Goal: Information Seeking & Learning: Find specific fact

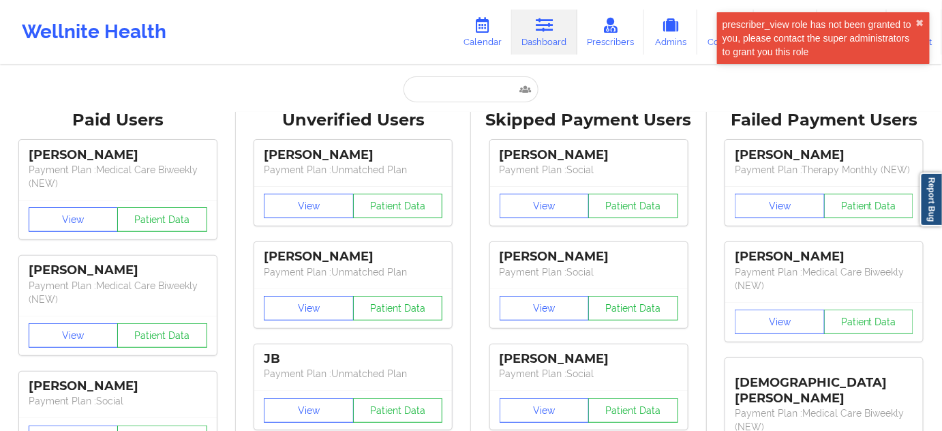
type input "[EMAIL_ADDRESS][DOMAIN_NAME]"
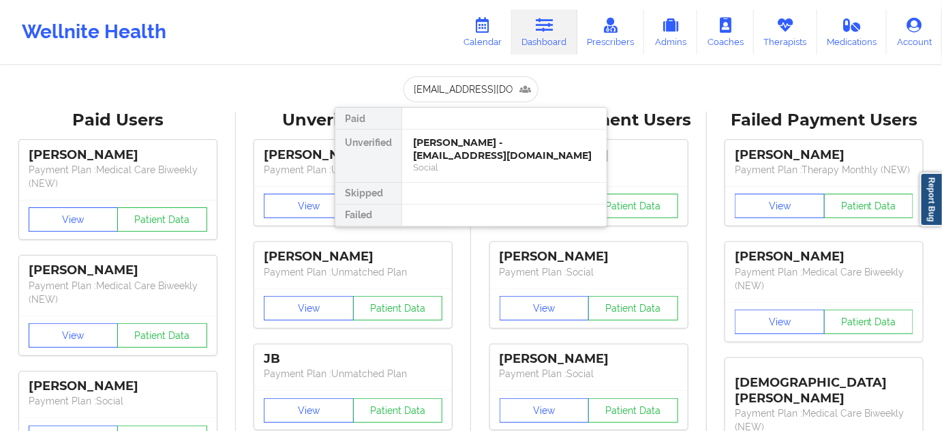
click at [453, 145] on div "[PERSON_NAME] - [EMAIL_ADDRESS][DOMAIN_NAME]" at bounding box center [504, 148] width 183 height 25
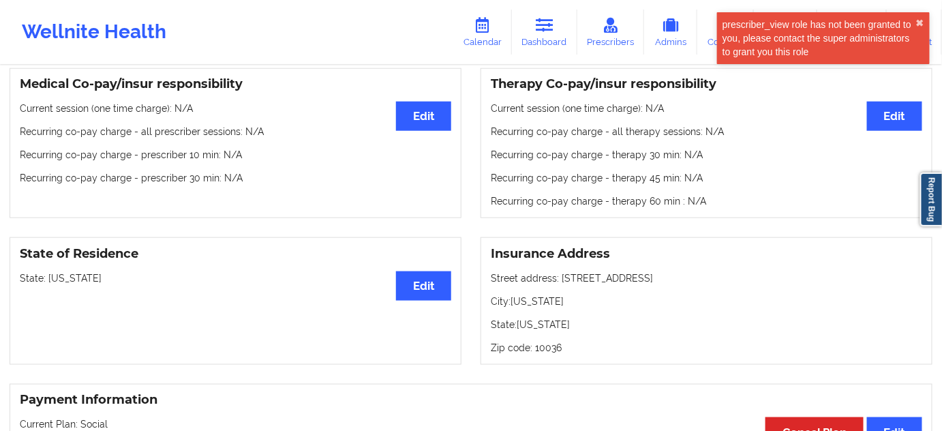
scroll to position [413, 0]
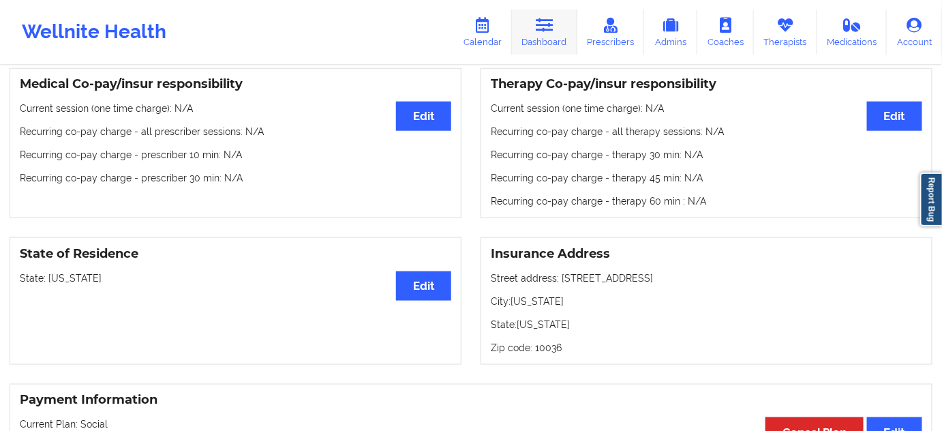
click at [543, 32] on icon at bounding box center [545, 25] width 18 height 15
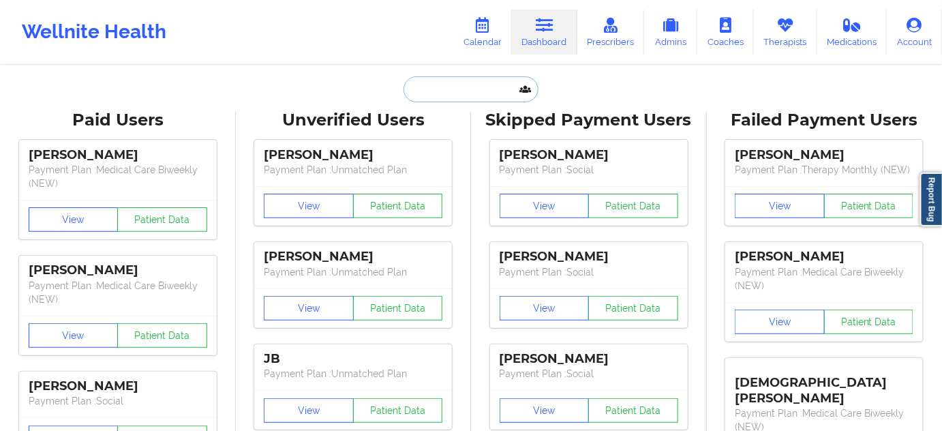
click at [461, 90] on input "text" at bounding box center [471, 89] width 135 height 26
paste input "[EMAIL_ADDRESS][DOMAIN_NAME]"
type input "[EMAIL_ADDRESS][DOMAIN_NAME]"
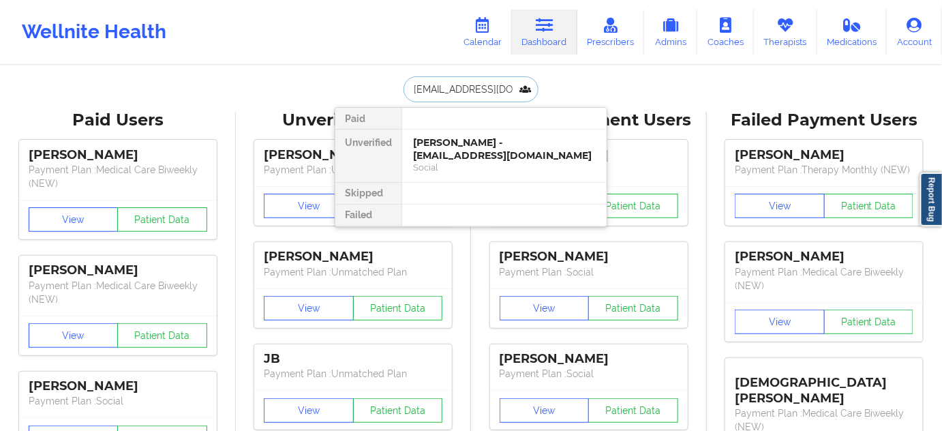
scroll to position [0, 24]
click at [464, 154] on div "[PERSON_NAME] - [PERSON_NAME][EMAIL_ADDRESS][DOMAIN_NAME]" at bounding box center [504, 148] width 183 height 25
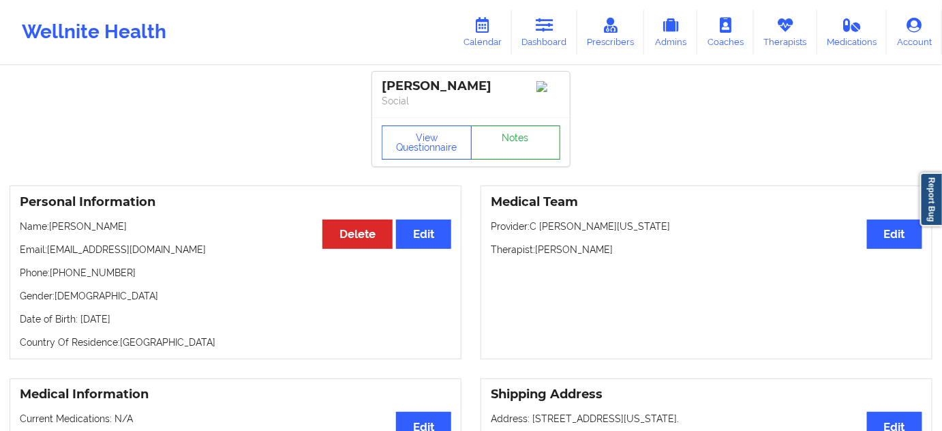
click at [511, 143] on link "Notes" at bounding box center [516, 142] width 90 height 34
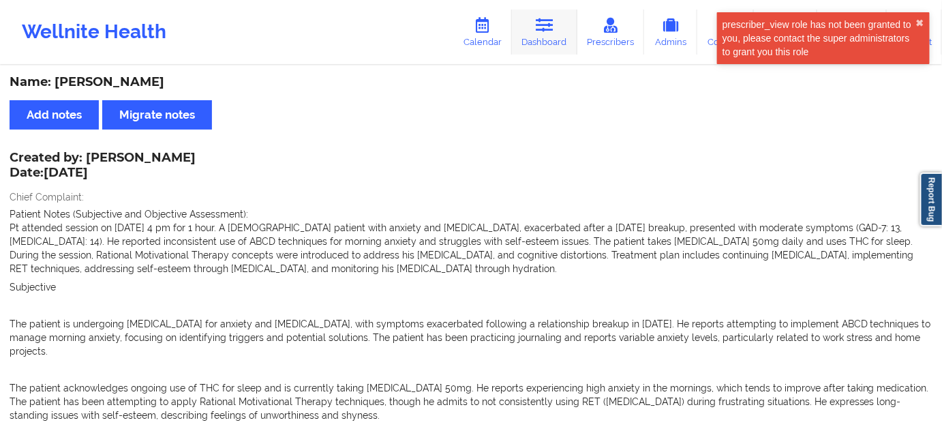
click at [541, 31] on icon at bounding box center [545, 25] width 18 height 15
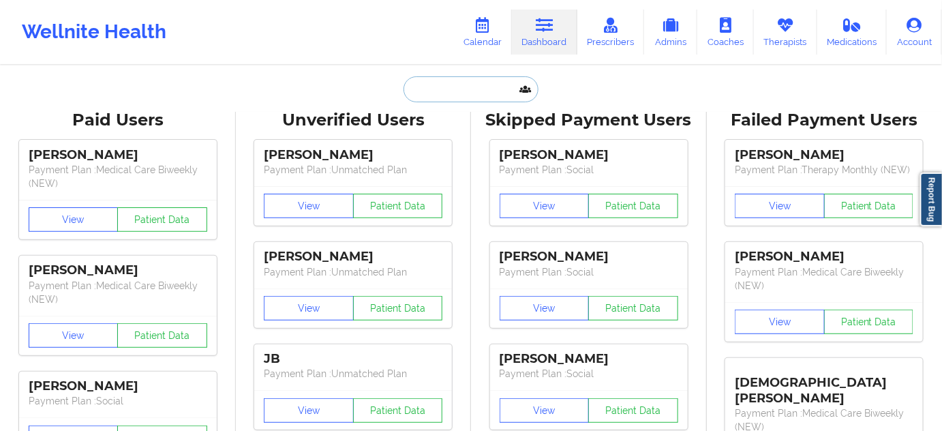
click at [460, 95] on input "text" at bounding box center [471, 89] width 135 height 26
paste input "[EMAIL_ADDRESS][DOMAIN_NAME]"
type input "[EMAIL_ADDRESS][DOMAIN_NAME]"
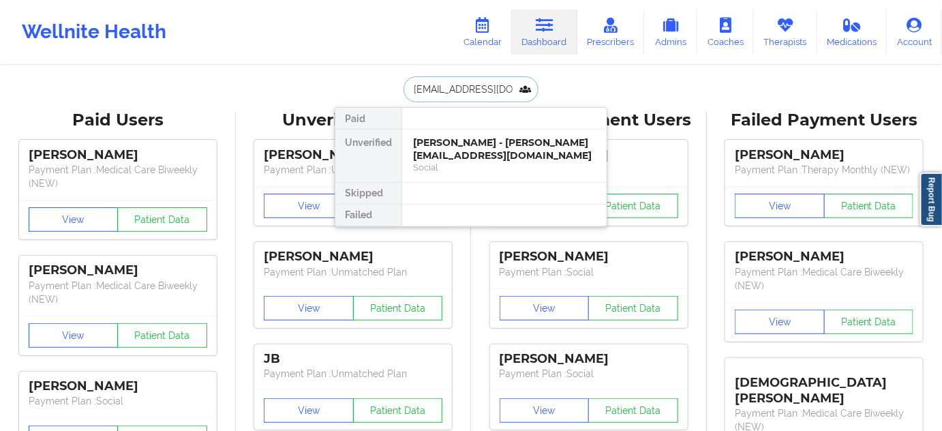
click at [466, 147] on div "[PERSON_NAME] - [PERSON_NAME][EMAIL_ADDRESS][DOMAIN_NAME]" at bounding box center [504, 148] width 183 height 25
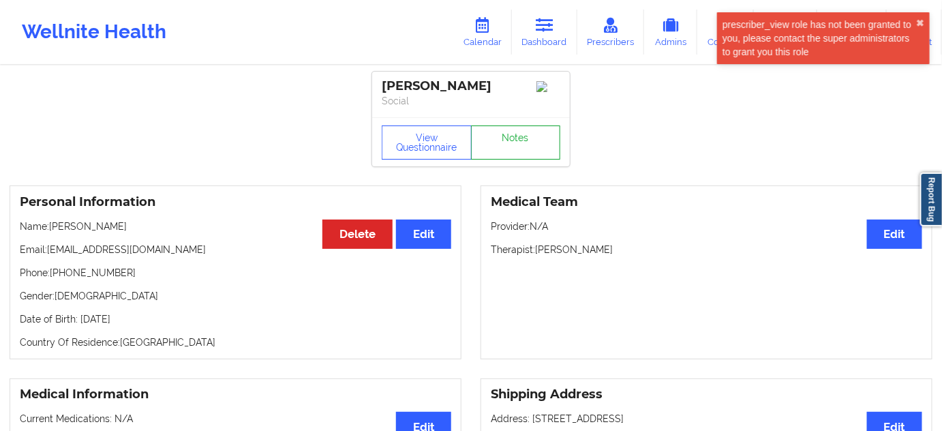
click at [522, 145] on link "Notes" at bounding box center [516, 142] width 90 height 34
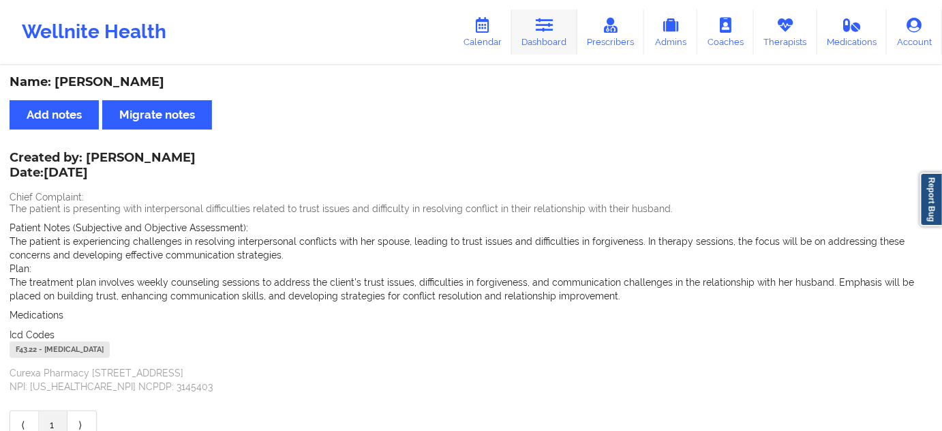
click at [550, 19] on icon at bounding box center [545, 25] width 18 height 15
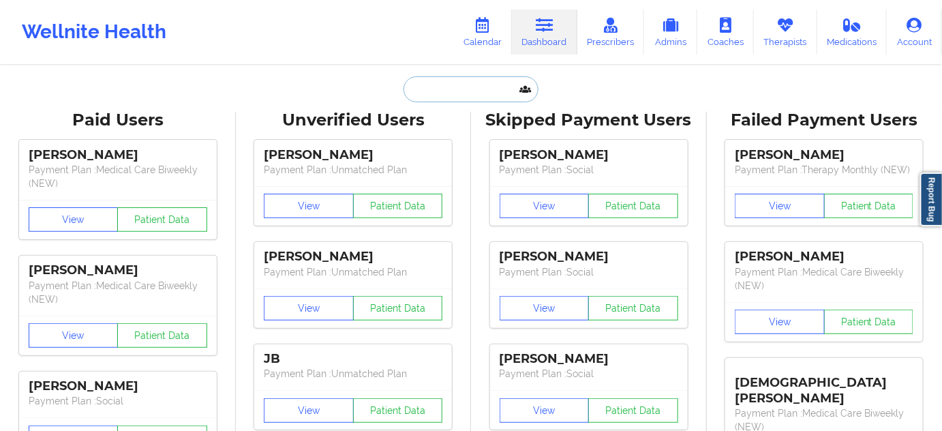
click at [437, 91] on input "text" at bounding box center [471, 89] width 135 height 26
paste input "[EMAIL_ADDRESS][DOMAIN_NAME]"
type input "[EMAIL_ADDRESS][DOMAIN_NAME]"
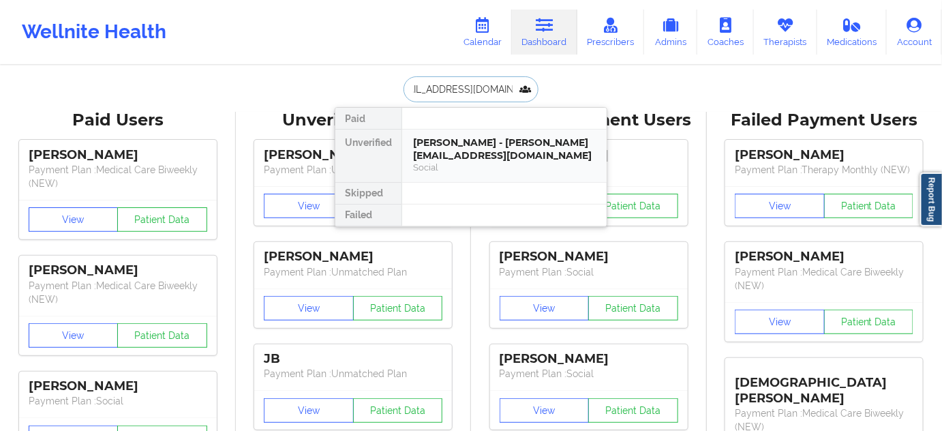
click at [483, 150] on div "[PERSON_NAME] - [PERSON_NAME][EMAIL_ADDRESS][DOMAIN_NAME]" at bounding box center [504, 148] width 183 height 25
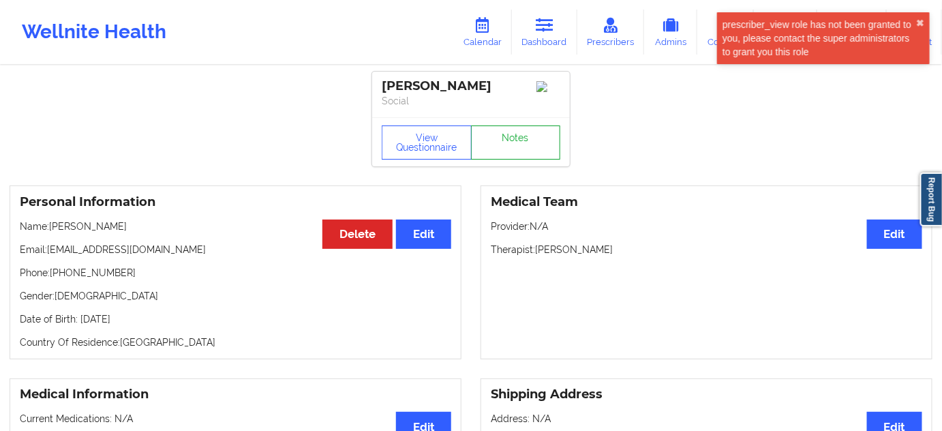
click at [515, 141] on link "Notes" at bounding box center [516, 142] width 90 height 34
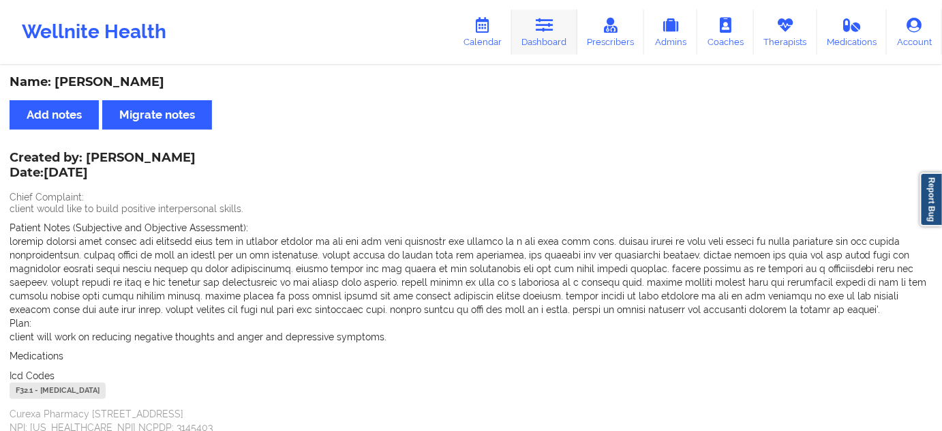
click at [560, 29] on link "Dashboard" at bounding box center [544, 32] width 65 height 45
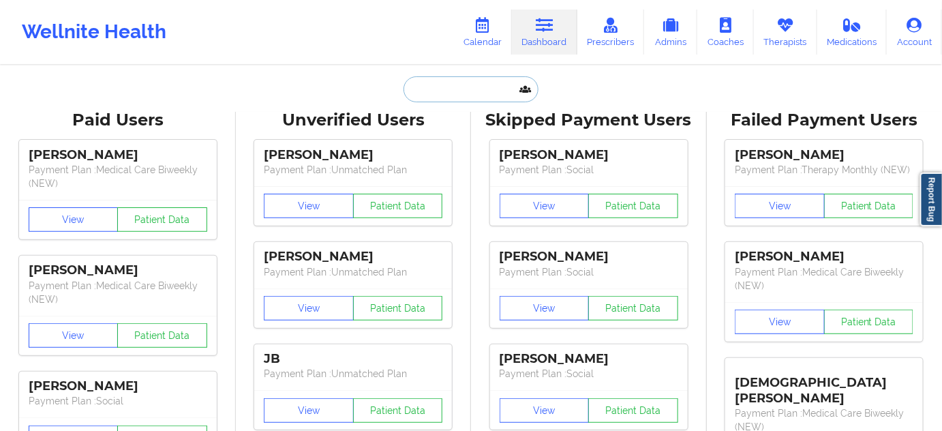
click at [458, 85] on input "text" at bounding box center [471, 89] width 135 height 26
paste input "[EMAIL_ADDRESS][DOMAIN_NAME]"
type input "[EMAIL_ADDRESS][DOMAIN_NAME]"
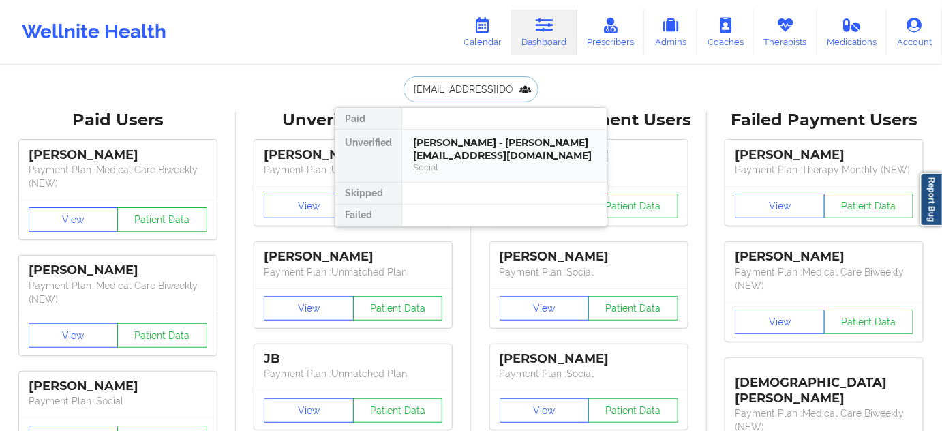
scroll to position [0, 8]
click at [462, 144] on div "[PERSON_NAME] - [EMAIL_ADDRESS][DOMAIN_NAME]" at bounding box center [504, 148] width 183 height 25
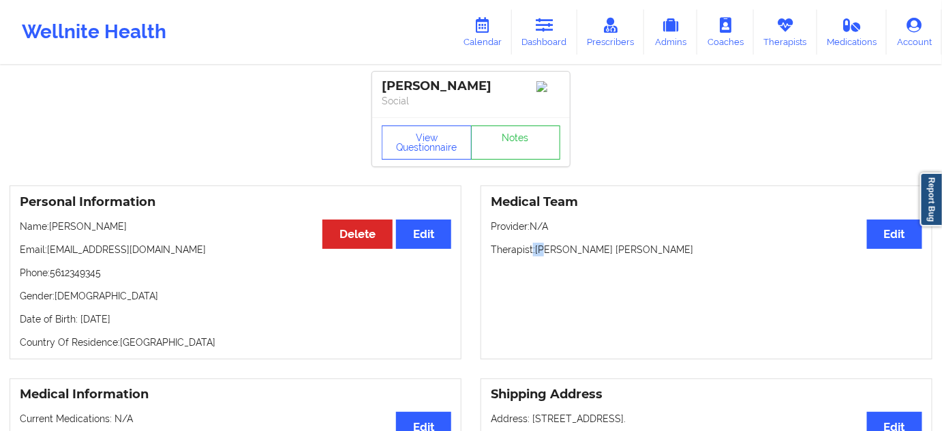
drag, startPoint x: 533, startPoint y: 254, endPoint x: 543, endPoint y: 251, distance: 11.2
click at [543, 251] on p "Therapist: [PERSON_NAME] [PERSON_NAME]" at bounding box center [707, 250] width 432 height 14
click at [571, 288] on div "Medical Team Edit Provider: N/A Therapist: [PERSON_NAME] [PERSON_NAME]" at bounding box center [707, 272] width 452 height 174
drag, startPoint x: 537, startPoint y: 255, endPoint x: 631, endPoint y: 252, distance: 93.5
click at [631, 252] on p "Therapist: [PERSON_NAME] [PERSON_NAME]" at bounding box center [707, 250] width 432 height 14
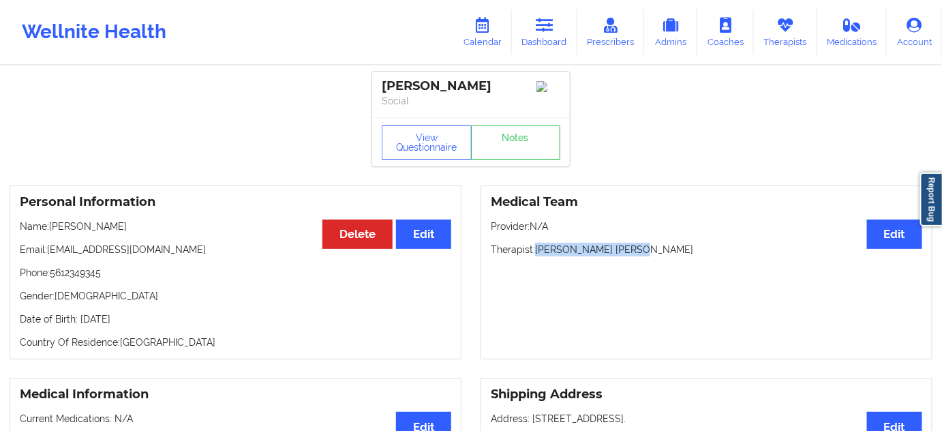
copy p "[PERSON_NAME] [PERSON_NAME]"
click at [632, 297] on div "Medical Team Edit Provider: N/A Therapist: [PERSON_NAME] [PERSON_NAME]" at bounding box center [707, 272] width 452 height 174
drag, startPoint x: 548, startPoint y: 253, endPoint x: 667, endPoint y: 255, distance: 118.7
click at [655, 252] on p "Therapist: [PERSON_NAME] [PERSON_NAME]" at bounding box center [707, 250] width 432 height 14
copy p "[PERSON_NAME] [PERSON_NAME]"
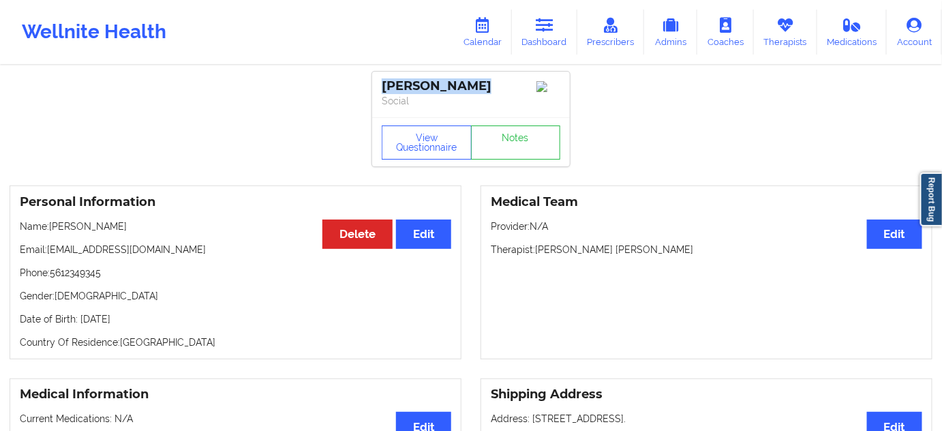
drag, startPoint x: 483, startPoint y: 87, endPoint x: 380, endPoint y: 89, distance: 103.7
click at [380, 89] on div "[PERSON_NAME] Social" at bounding box center [471, 95] width 198 height 46
copy div "[PERSON_NAME]"
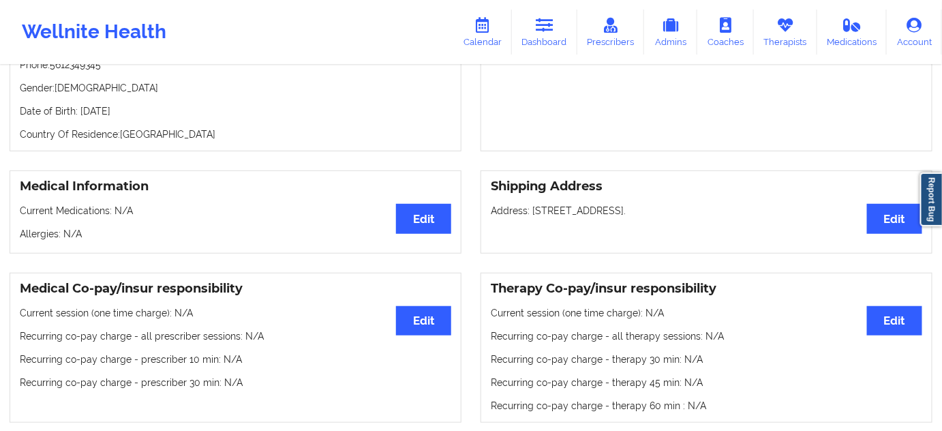
scroll to position [207, 0]
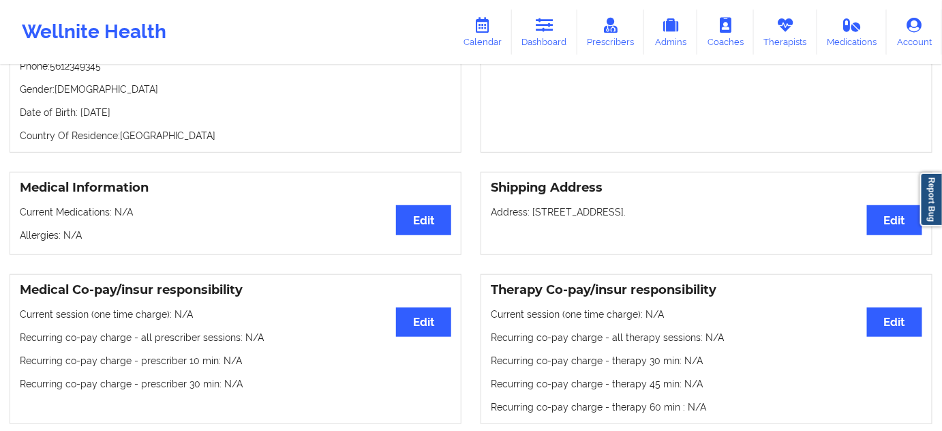
drag, startPoint x: 559, startPoint y: 213, endPoint x: 650, endPoint y: 213, distance: 91.4
click at [650, 213] on p "Address: [STREET_ADDRESS]." at bounding box center [707, 212] width 432 height 14
copy p "675 w lafyette, [GEOGRAPHIC_DATA],"
click at [670, 217] on p "Address: [STREET_ADDRESS]." at bounding box center [707, 212] width 432 height 14
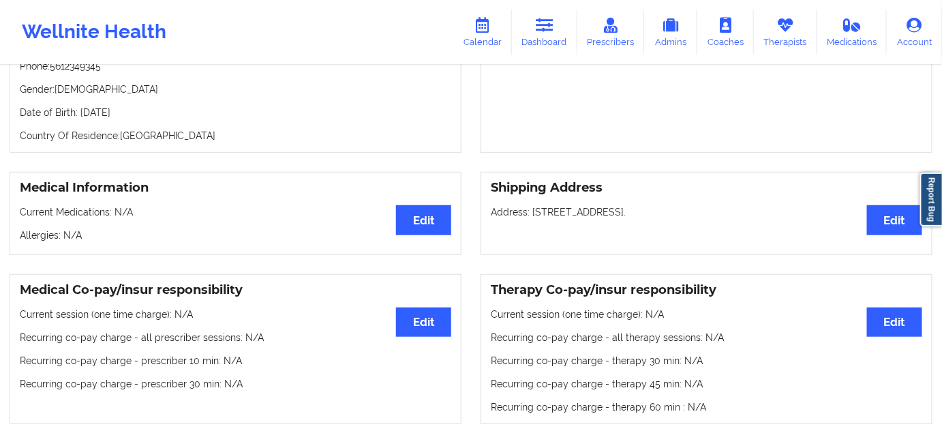
copy p "32304"
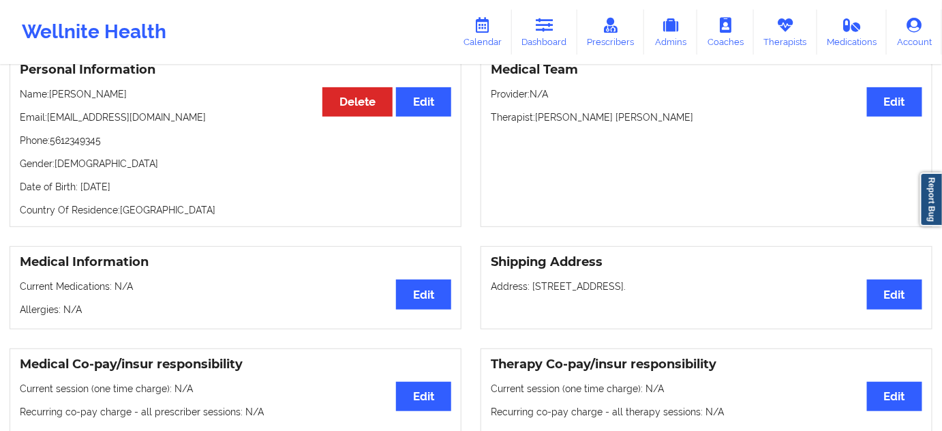
scroll to position [0, 0]
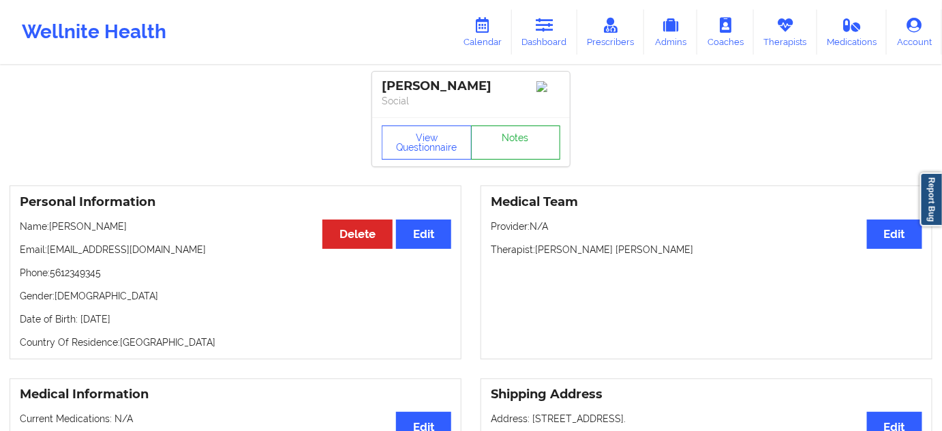
click at [514, 139] on link "Notes" at bounding box center [516, 142] width 90 height 34
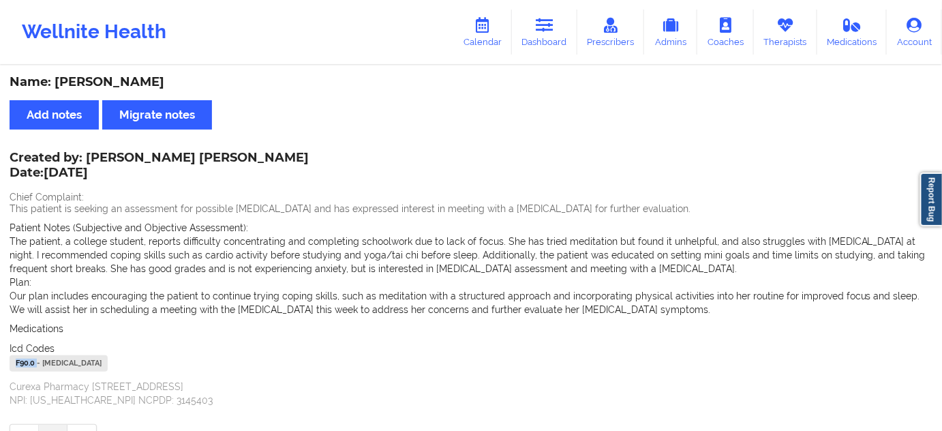
drag, startPoint x: 37, startPoint y: 362, endPoint x: 3, endPoint y: 365, distance: 34.2
click at [5, 363] on div "Name: [PERSON_NAME] Add notes Migrate notes Created by: [PERSON_NAME] [PERSON_N…" at bounding box center [471, 264] width 942 height 395
click at [537, 35] on link "Dashboard" at bounding box center [544, 32] width 65 height 45
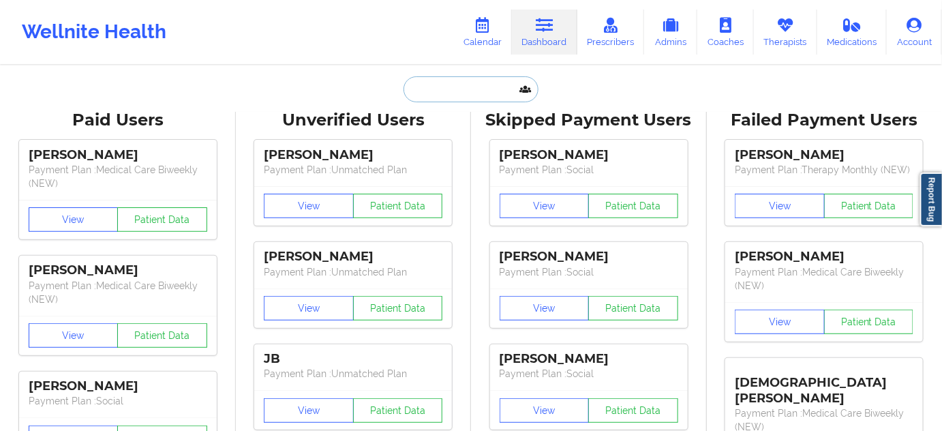
click at [485, 81] on input "text" at bounding box center [471, 89] width 135 height 26
paste input "[EMAIL_ADDRESS][DOMAIN_NAME]"
type input "[EMAIL_ADDRESS][DOMAIN_NAME]"
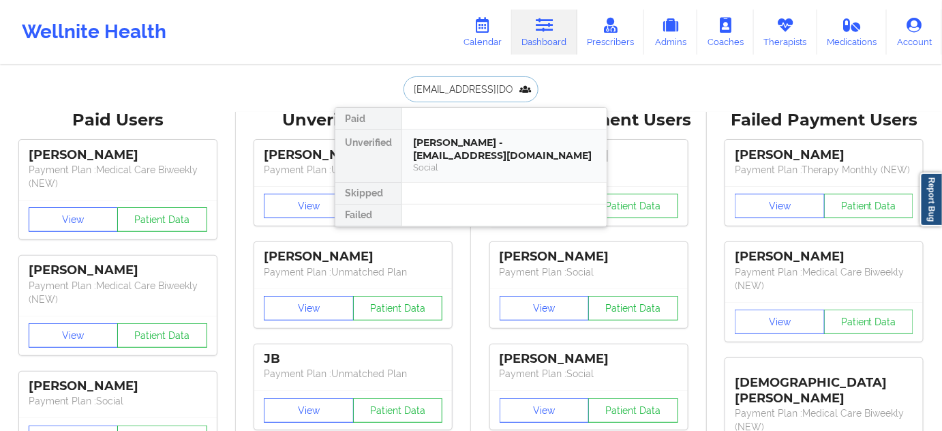
scroll to position [0, 3]
click at [473, 149] on div "[PERSON_NAME] - [PERSON_NAME][EMAIL_ADDRESS][DOMAIN_NAME]" at bounding box center [504, 148] width 183 height 25
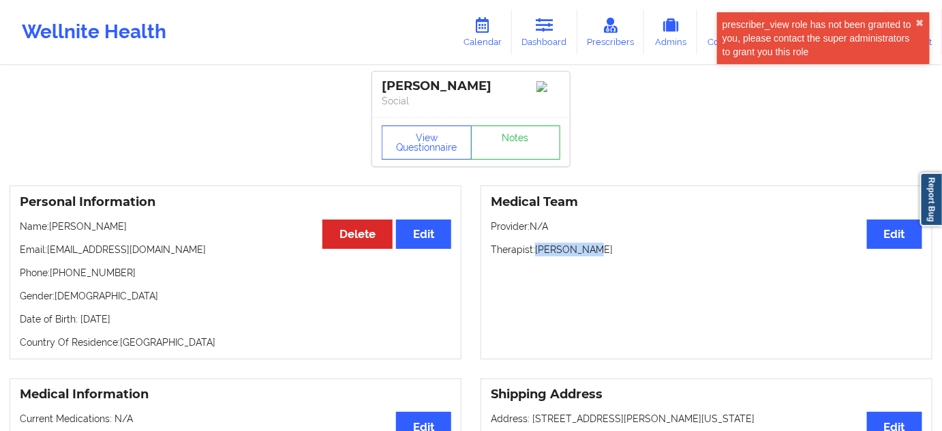
drag, startPoint x: 539, startPoint y: 255, endPoint x: 610, endPoint y: 246, distance: 70.8
click at [609, 247] on p "Therapist: [PERSON_NAME]" at bounding box center [707, 250] width 432 height 14
copy p "[PERSON_NAME]"
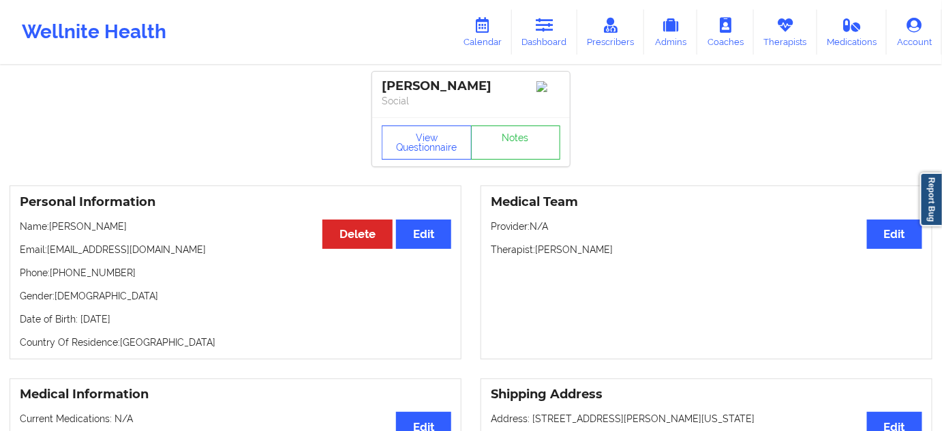
click at [451, 87] on div "[PERSON_NAME]" at bounding box center [471, 86] width 179 height 16
copy div "[PERSON_NAME]"
click at [489, 96] on p "Social" at bounding box center [471, 101] width 179 height 14
drag, startPoint x: 465, startPoint y: 90, endPoint x: 365, endPoint y: 84, distance: 99.7
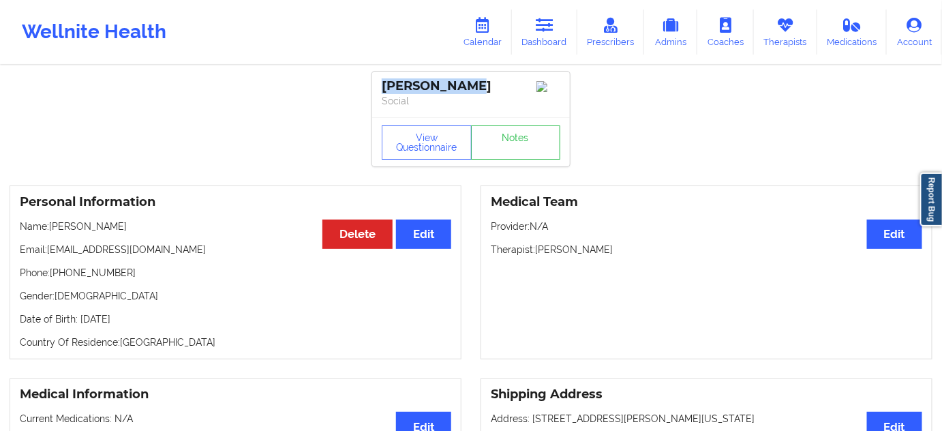
copy div "[PERSON_NAME]"
click at [509, 160] on link "Notes" at bounding box center [516, 142] width 90 height 34
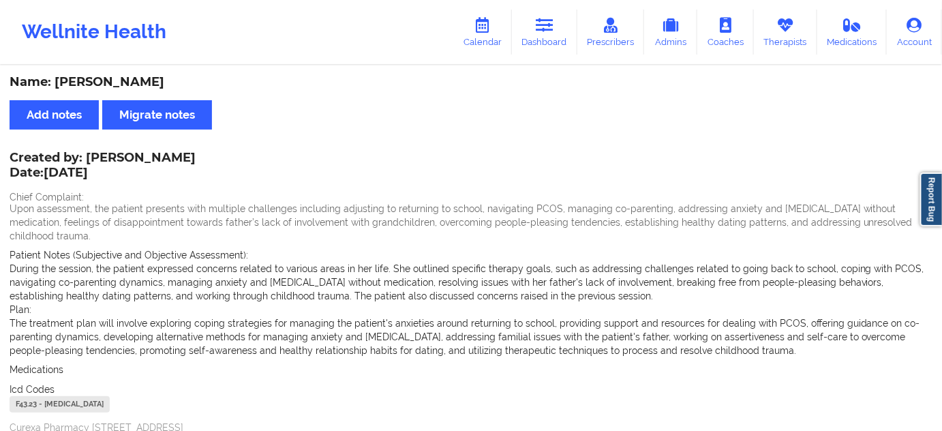
click at [28, 396] on div "F43.23 - [MEDICAL_DATA]" at bounding box center [60, 404] width 100 height 16
copy div "F43.23"
click at [548, 16] on link "Dashboard" at bounding box center [544, 32] width 65 height 45
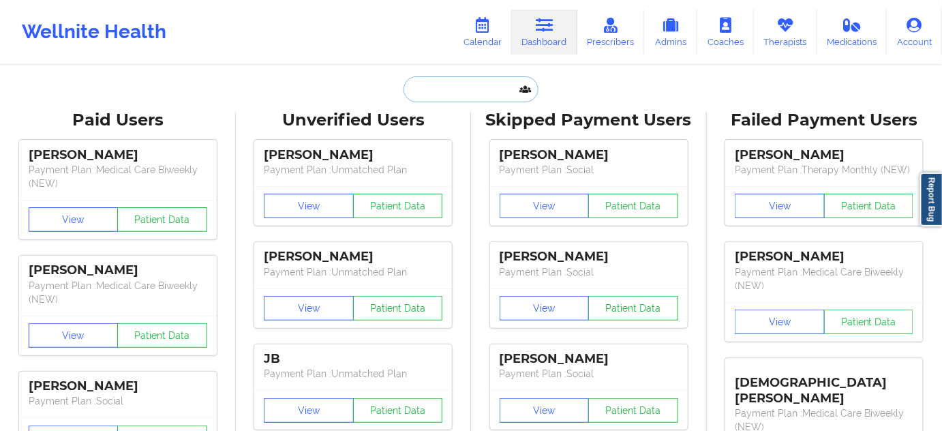
click at [476, 85] on input "text" at bounding box center [471, 89] width 135 height 26
paste input "[EMAIL_ADDRESS][DOMAIN_NAME]"
type input "[EMAIL_ADDRESS][DOMAIN_NAME]"
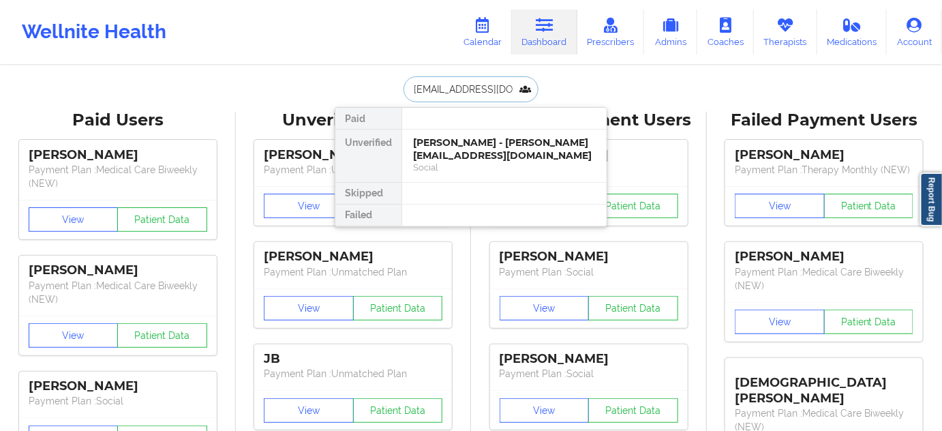
click at [453, 145] on div "[PERSON_NAME] - [PERSON_NAME][EMAIL_ADDRESS][DOMAIN_NAME]" at bounding box center [504, 148] width 183 height 25
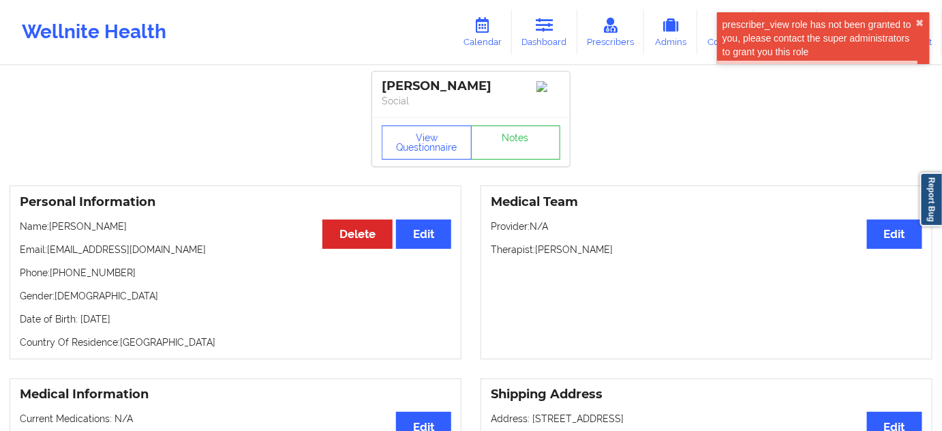
click at [460, 90] on div "[PERSON_NAME]" at bounding box center [471, 86] width 179 height 16
copy div "[PERSON_NAME]"
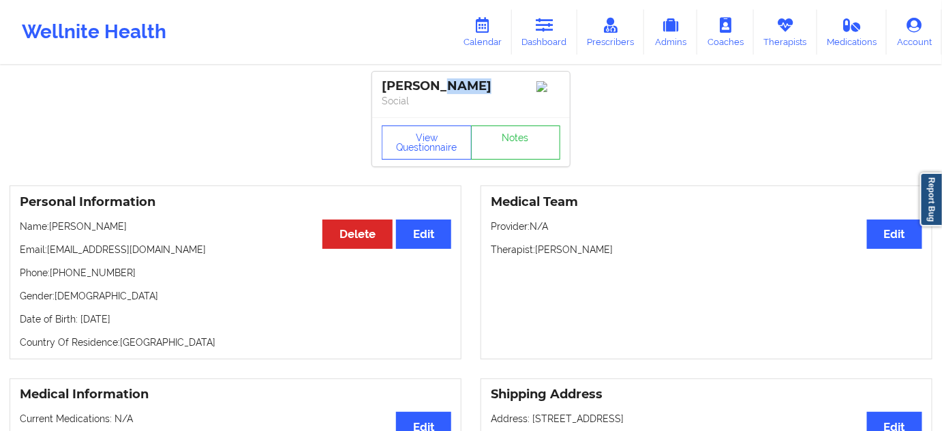
drag, startPoint x: 540, startPoint y: 252, endPoint x: 657, endPoint y: 250, distance: 117.3
click at [657, 250] on p "Therapist: [PERSON_NAME]" at bounding box center [707, 250] width 432 height 14
click at [540, 253] on p "Therapist: [PERSON_NAME]" at bounding box center [707, 250] width 432 height 14
click at [537, 253] on p "Therapist: [PERSON_NAME]" at bounding box center [707, 250] width 432 height 14
drag, startPoint x: 537, startPoint y: 253, endPoint x: 644, endPoint y: 255, distance: 107.1
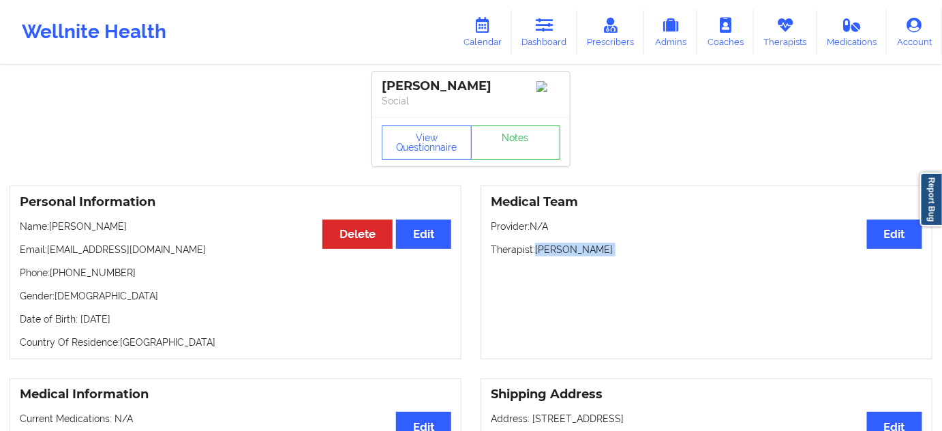
click at [644, 256] on p "Therapist: [PERSON_NAME]" at bounding box center [707, 250] width 432 height 14
click at [410, 151] on button "View Questionnaire" at bounding box center [427, 142] width 90 height 34
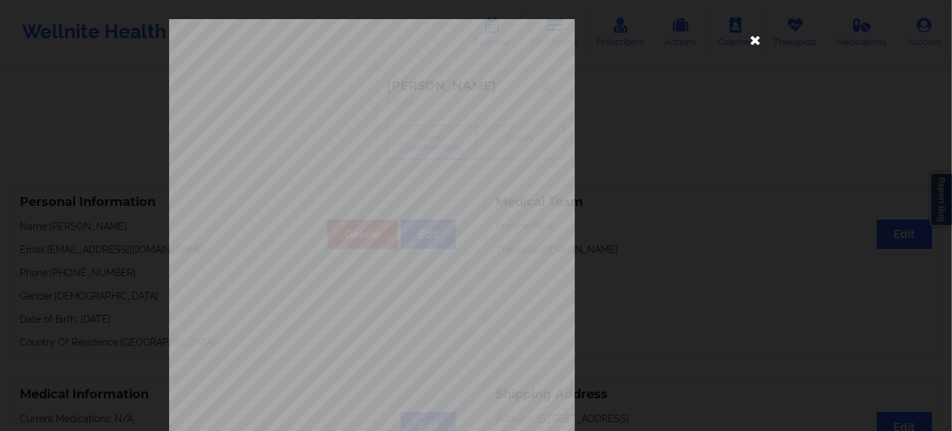
click at [755, 42] on icon at bounding box center [756, 40] width 22 height 22
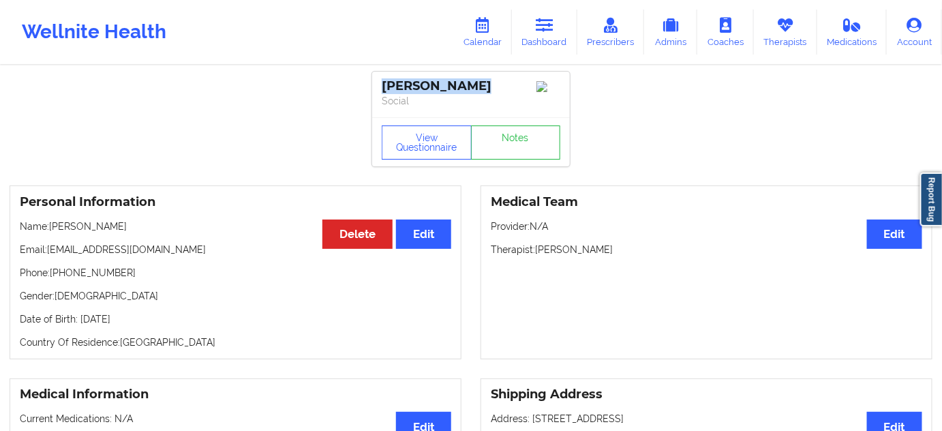
drag, startPoint x: 495, startPoint y: 85, endPoint x: 357, endPoint y: 87, distance: 137.7
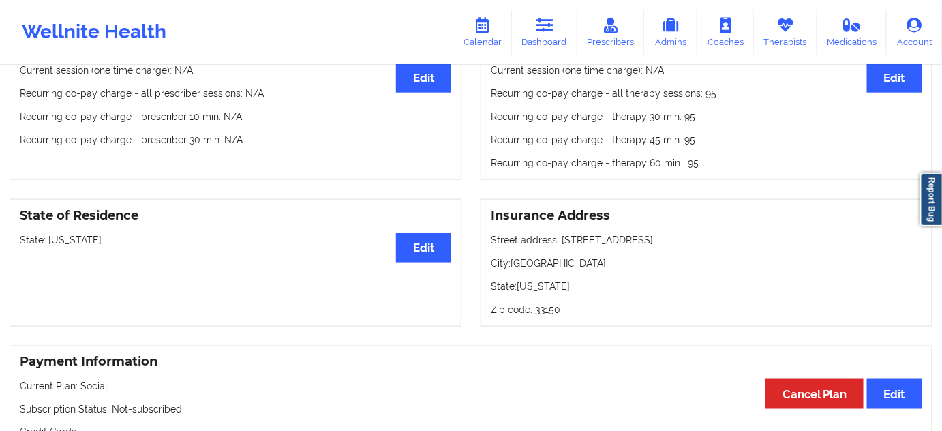
scroll to position [449, 0]
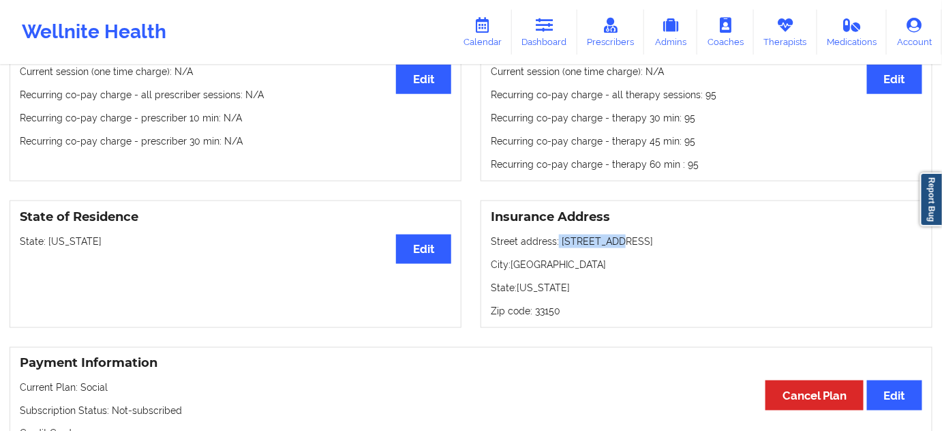
drag, startPoint x: 558, startPoint y: 243, endPoint x: 642, endPoint y: 242, distance: 83.9
click at [642, 242] on p "Street address: [STREET_ADDRESS]" at bounding box center [707, 242] width 432 height 14
click at [527, 271] on p "City: [GEOGRAPHIC_DATA]" at bounding box center [707, 265] width 432 height 14
click at [545, 322] on div "Insurance Address Street address: [STREET_ADDRESS][US_STATE]" at bounding box center [707, 264] width 452 height 128
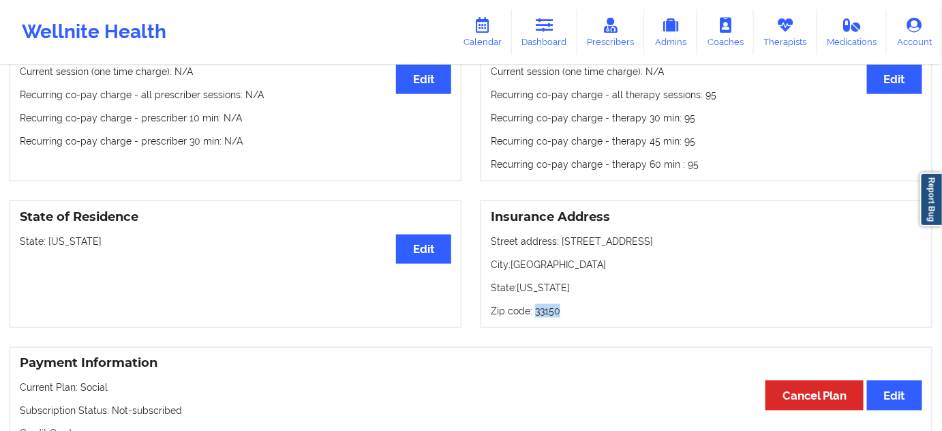
click at [545, 322] on div "Insurance Address Street address: [STREET_ADDRESS][US_STATE]" at bounding box center [707, 264] width 452 height 128
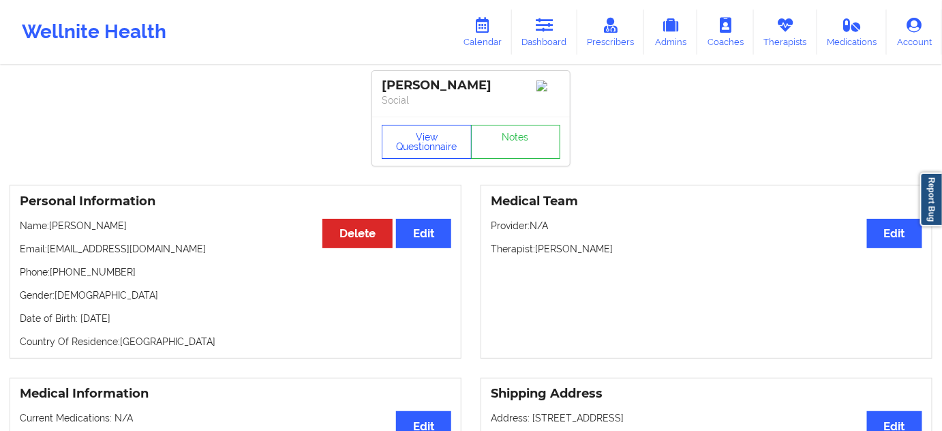
scroll to position [0, 0]
click at [515, 144] on link "Notes" at bounding box center [516, 142] width 90 height 34
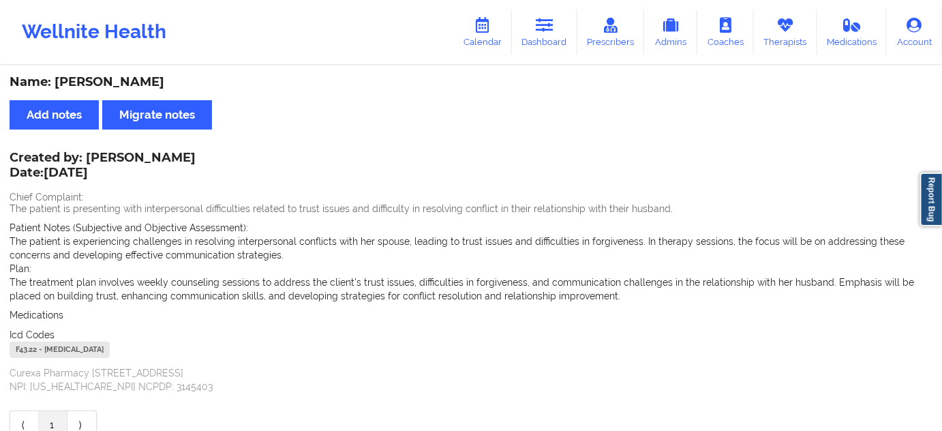
click at [31, 350] on div "F43.22 - [MEDICAL_DATA]" at bounding box center [60, 350] width 100 height 16
click at [123, 74] on div "Name: [PERSON_NAME]" at bounding box center [471, 82] width 923 height 16
click at [529, 39] on link "Dashboard" at bounding box center [544, 32] width 65 height 45
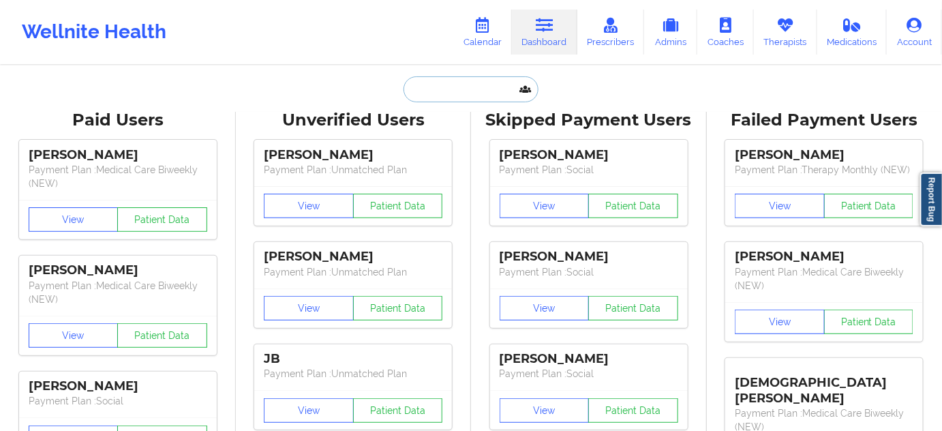
click at [468, 85] on input "text" at bounding box center [471, 89] width 135 height 26
paste input "[EMAIL_ADDRESS][DOMAIN_NAME]"
type input "[EMAIL_ADDRESS][DOMAIN_NAME]"
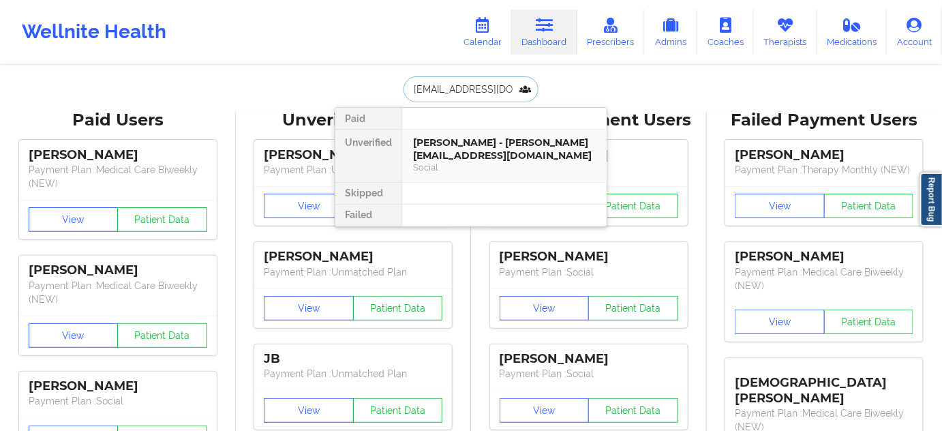
scroll to position [0, 23]
click at [456, 154] on div "[PERSON_NAME] - [PERSON_NAME][EMAIL_ADDRESS][DOMAIN_NAME]" at bounding box center [504, 148] width 183 height 25
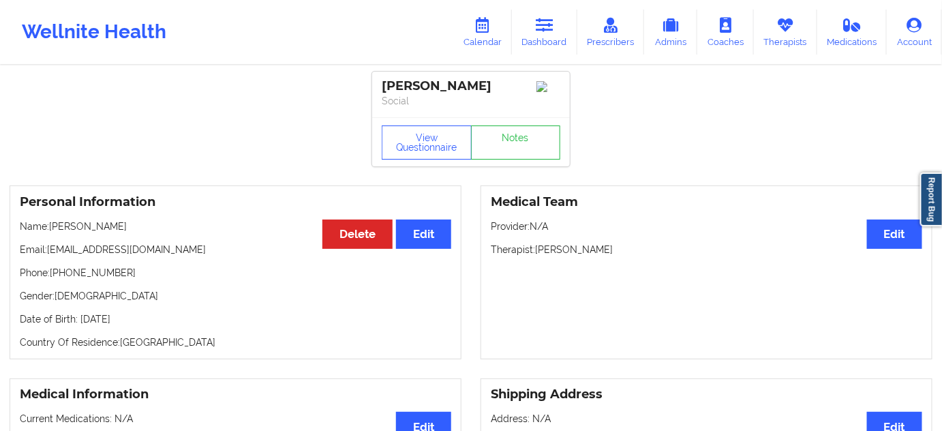
drag, startPoint x: 502, startPoint y: 81, endPoint x: 376, endPoint y: 78, distance: 125.5
click at [376, 78] on div "[PERSON_NAME] Social" at bounding box center [471, 95] width 198 height 46
click at [463, 101] on p "Social" at bounding box center [471, 101] width 179 height 14
click at [473, 83] on div "[PERSON_NAME]" at bounding box center [471, 86] width 179 height 16
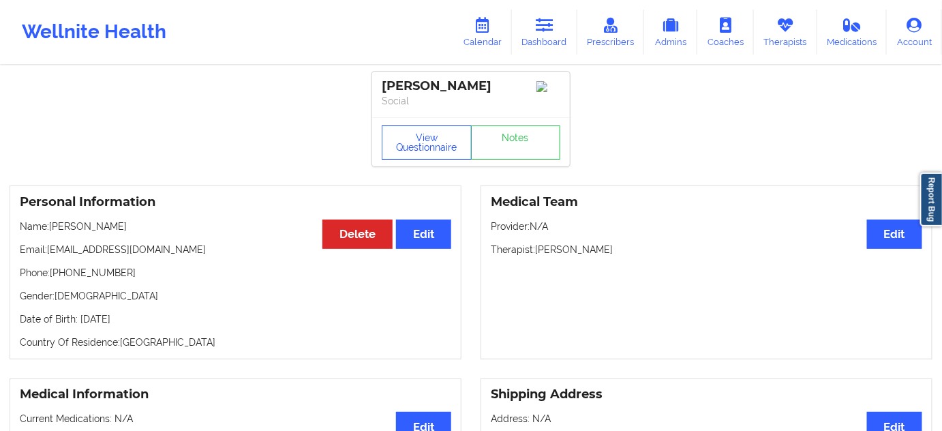
click at [437, 160] on button "View Questionnaire" at bounding box center [427, 142] width 90 height 34
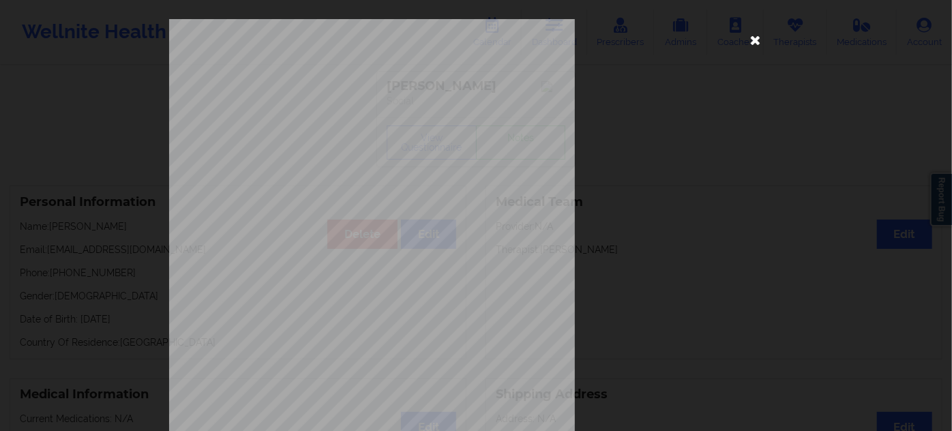
click at [753, 40] on icon at bounding box center [756, 40] width 22 height 22
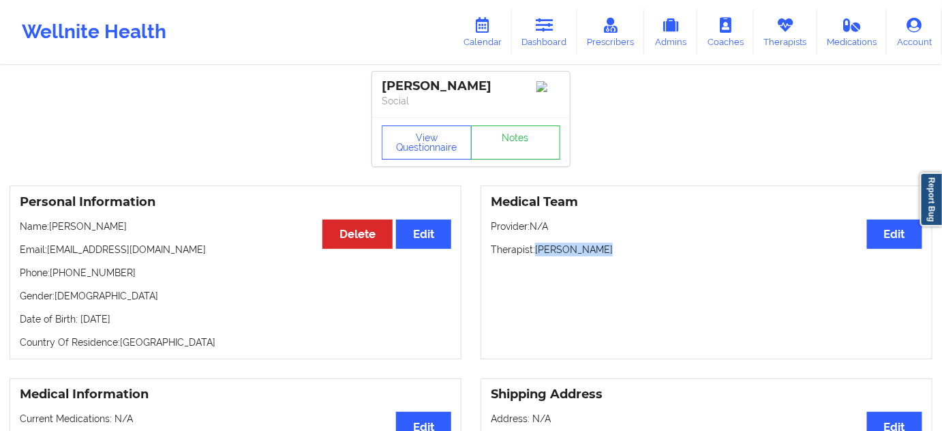
drag, startPoint x: 537, startPoint y: 250, endPoint x: 625, endPoint y: 245, distance: 88.8
click at [626, 245] on div "Medical Team Edit Provider: N/A Therapist: [PERSON_NAME]" at bounding box center [707, 272] width 452 height 174
click at [543, 154] on link "Notes" at bounding box center [516, 142] width 90 height 34
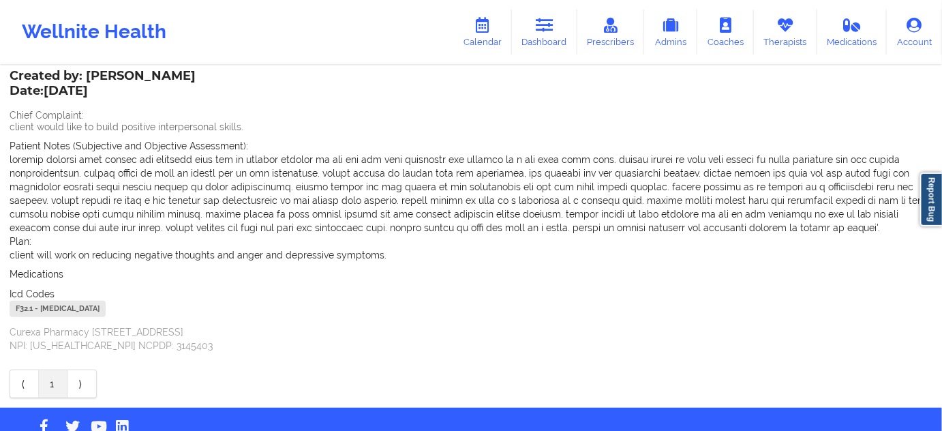
scroll to position [83, 0]
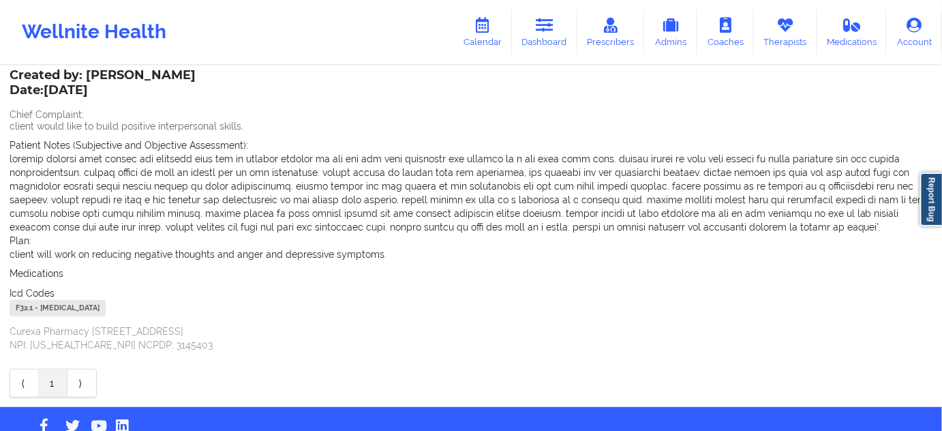
click at [27, 308] on div "F32.1 - [MEDICAL_DATA]" at bounding box center [58, 308] width 96 height 16
click at [548, 32] on icon at bounding box center [545, 25] width 18 height 15
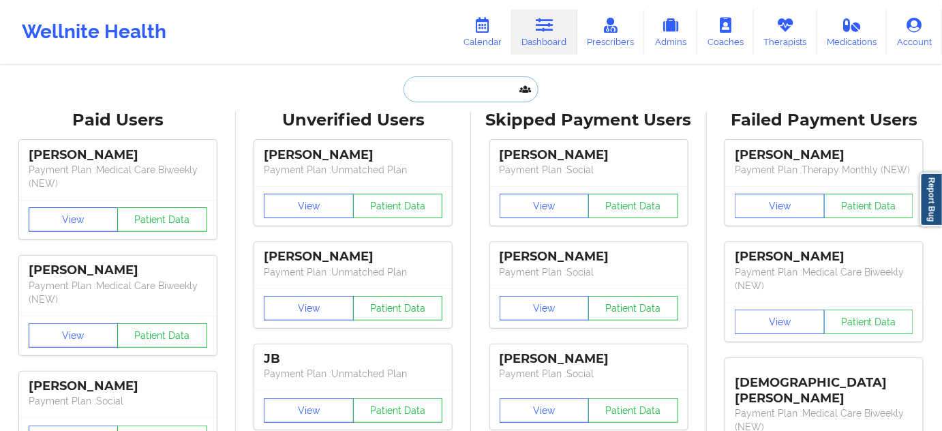
click at [451, 89] on input "text" at bounding box center [471, 89] width 135 height 26
paste input "[EMAIL_ADDRESS][DOMAIN_NAME]"
type input "[EMAIL_ADDRESS][DOMAIN_NAME]"
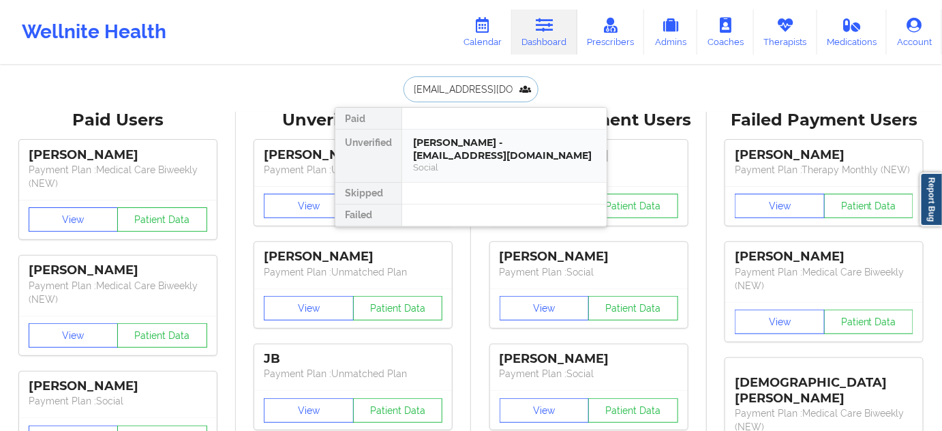
click at [458, 143] on div "[PERSON_NAME] - [EMAIL_ADDRESS][DOMAIN_NAME]" at bounding box center [504, 148] width 183 height 25
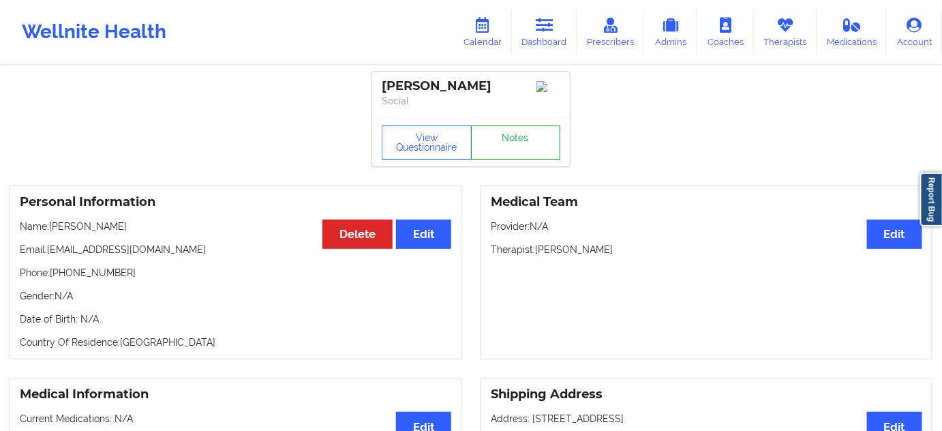
click at [526, 155] on link "Notes" at bounding box center [516, 142] width 90 height 34
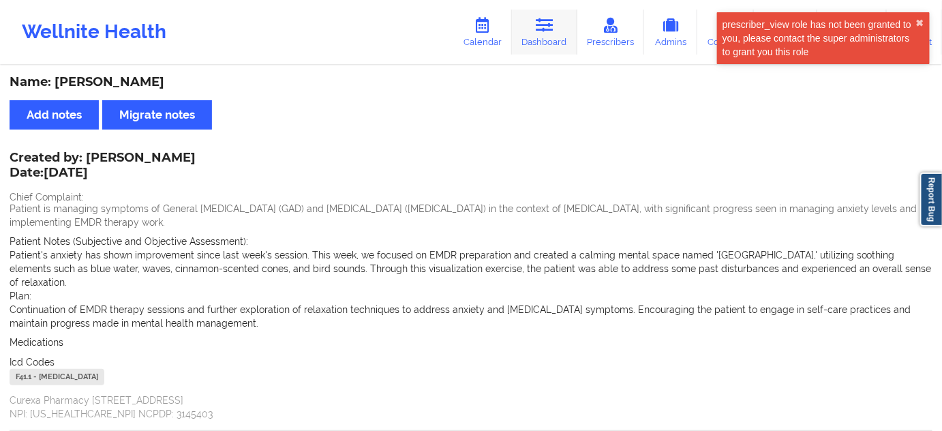
click at [543, 35] on link "Dashboard" at bounding box center [544, 32] width 65 height 45
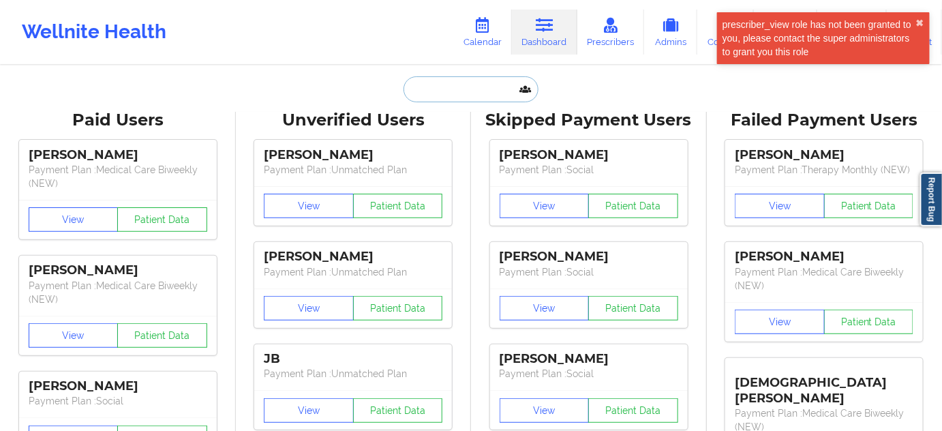
click at [460, 89] on input "text" at bounding box center [471, 89] width 135 height 26
type input "d"
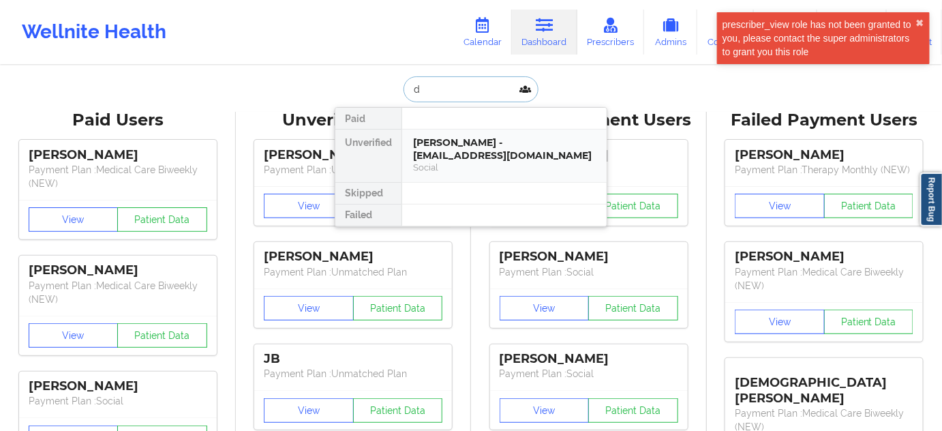
click at [464, 145] on div "[PERSON_NAME] - [EMAIL_ADDRESS][DOMAIN_NAME]" at bounding box center [504, 148] width 183 height 25
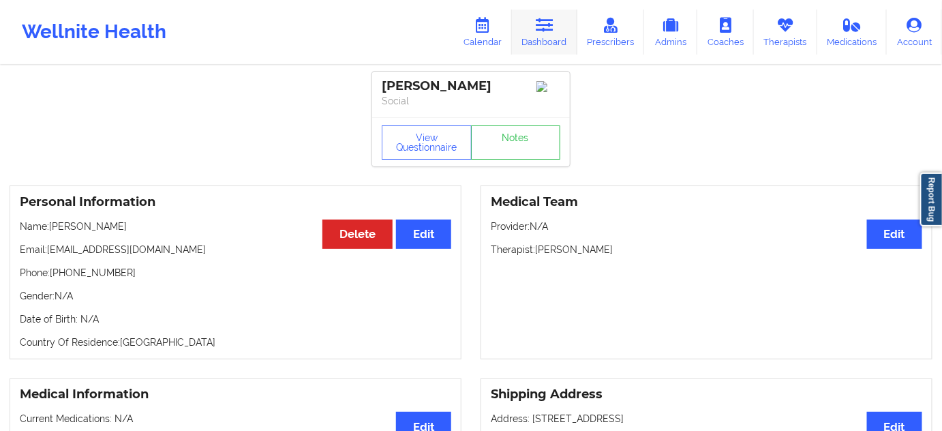
click at [550, 38] on link "Dashboard" at bounding box center [544, 32] width 65 height 45
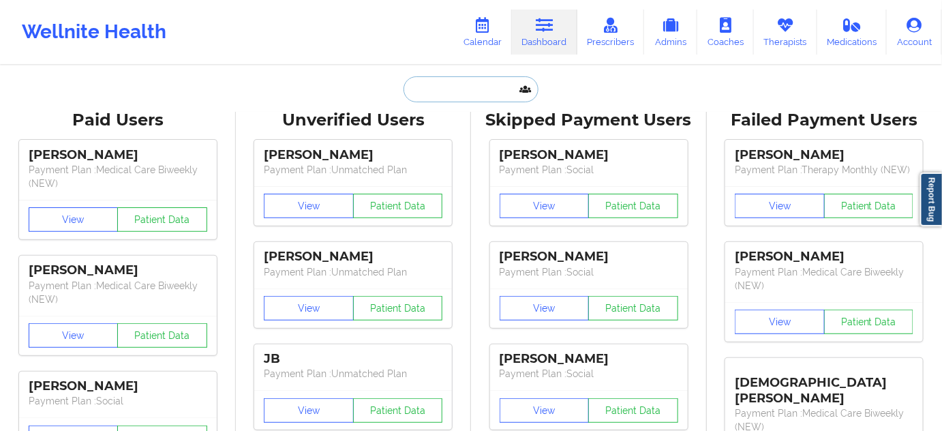
click at [447, 89] on input "text" at bounding box center [471, 89] width 135 height 26
paste input "[EMAIL_ADDRESS][DOMAIN_NAME]"
type input "[EMAIL_ADDRESS][DOMAIN_NAME]"
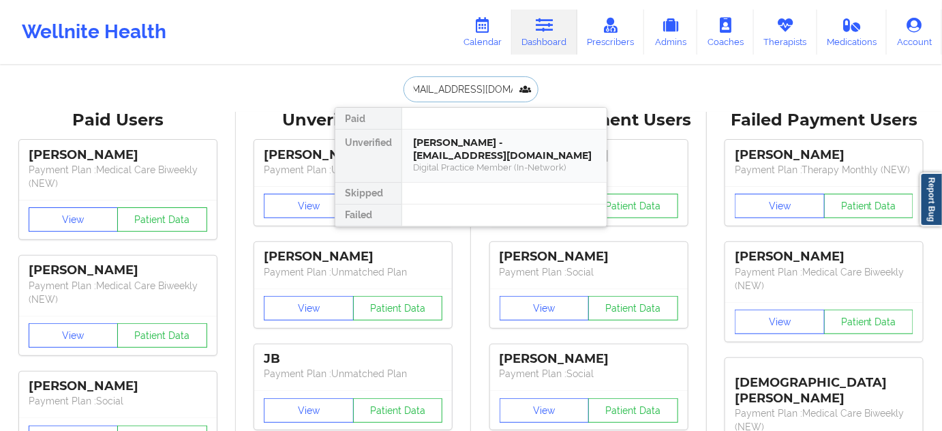
click at [458, 147] on div "[PERSON_NAME] - [EMAIL_ADDRESS][DOMAIN_NAME]" at bounding box center [504, 148] width 183 height 25
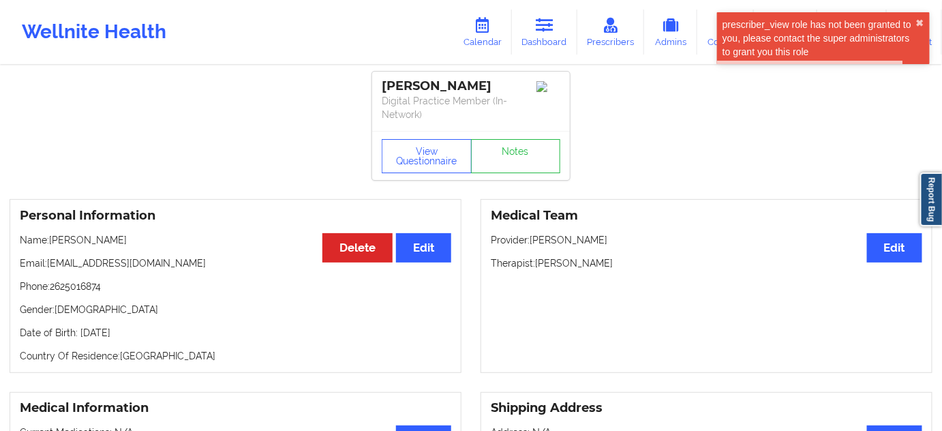
click at [464, 87] on div "[PERSON_NAME]" at bounding box center [471, 86] width 179 height 16
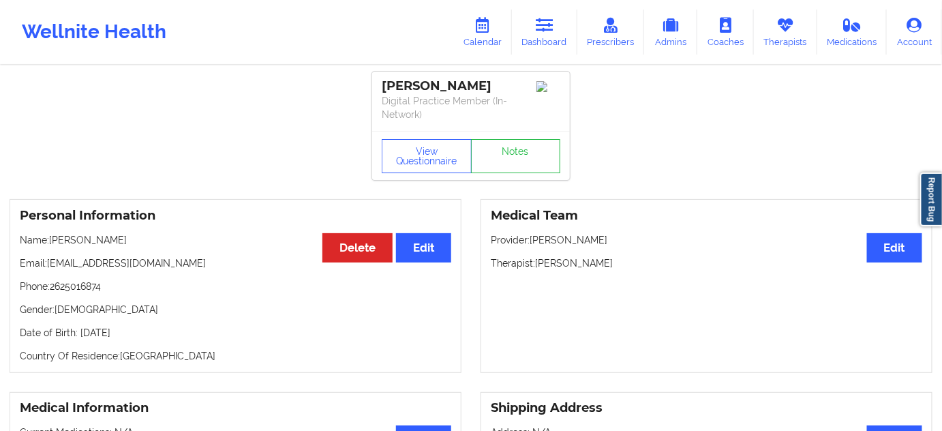
drag, startPoint x: 384, startPoint y: 87, endPoint x: 507, endPoint y: 73, distance: 123.5
click at [507, 73] on div "[PERSON_NAME] Digital Practice Member (In-Network)" at bounding box center [471, 101] width 198 height 59
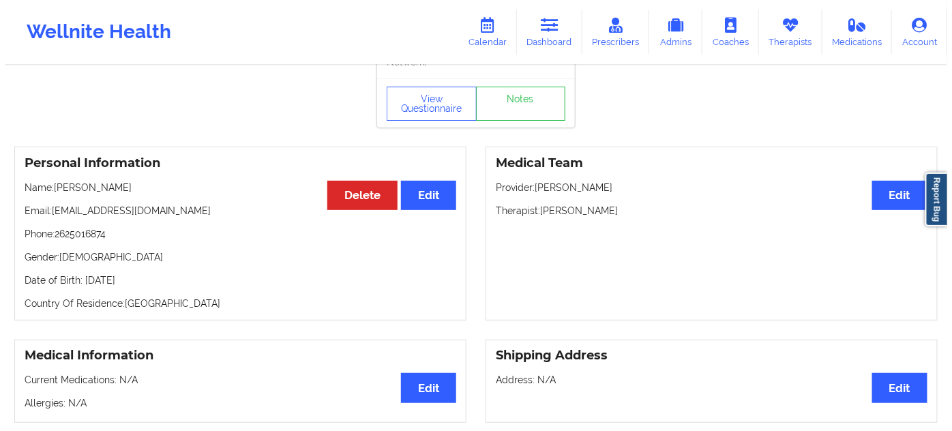
scroll to position [31, 0]
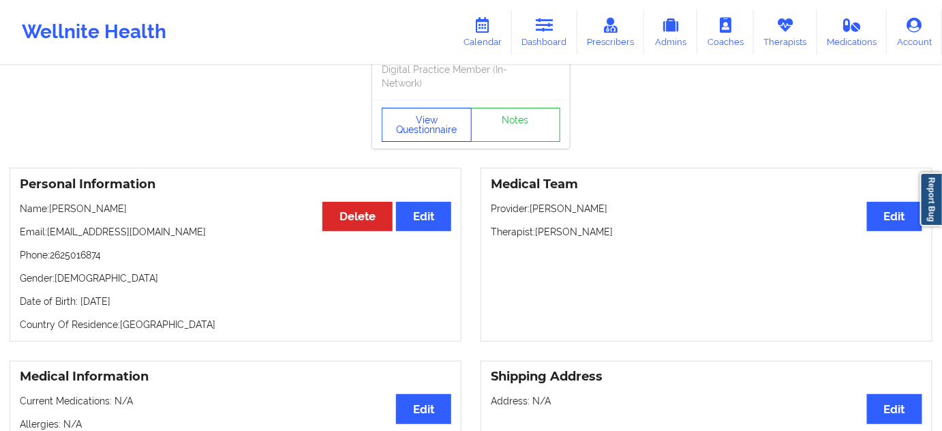
click at [432, 123] on button "View Questionnaire" at bounding box center [427, 125] width 90 height 34
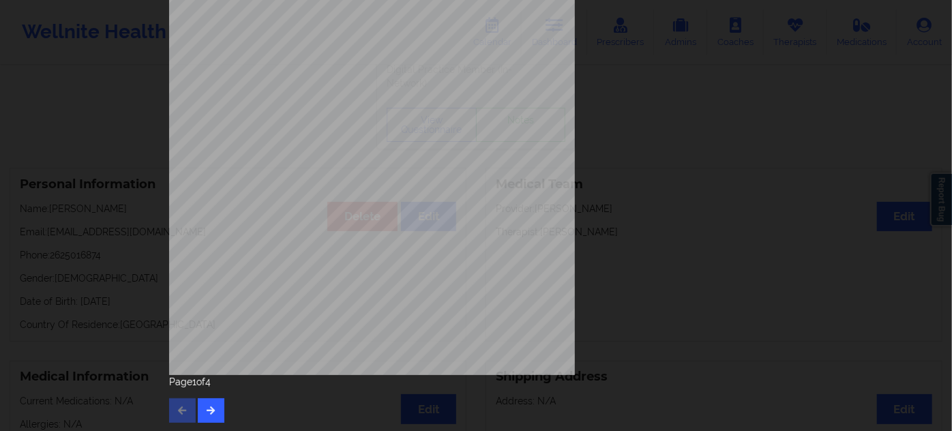
scroll to position [220, 0]
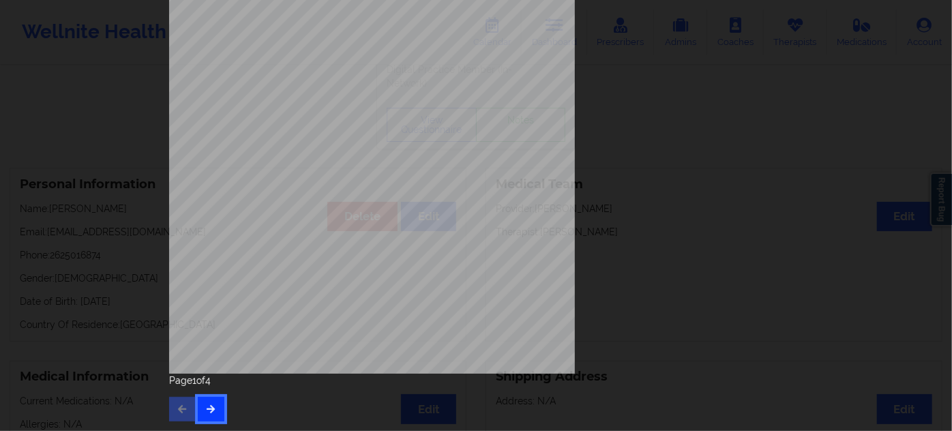
click at [207, 410] on icon "button" at bounding box center [211, 408] width 12 height 8
click at [211, 410] on icon "button" at bounding box center [211, 408] width 12 height 8
click at [207, 410] on icon "button" at bounding box center [211, 408] width 12 height 8
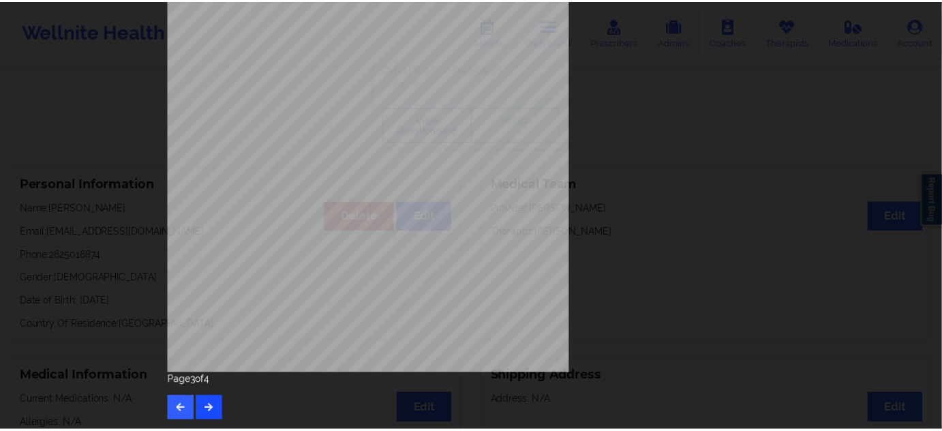
scroll to position [0, 0]
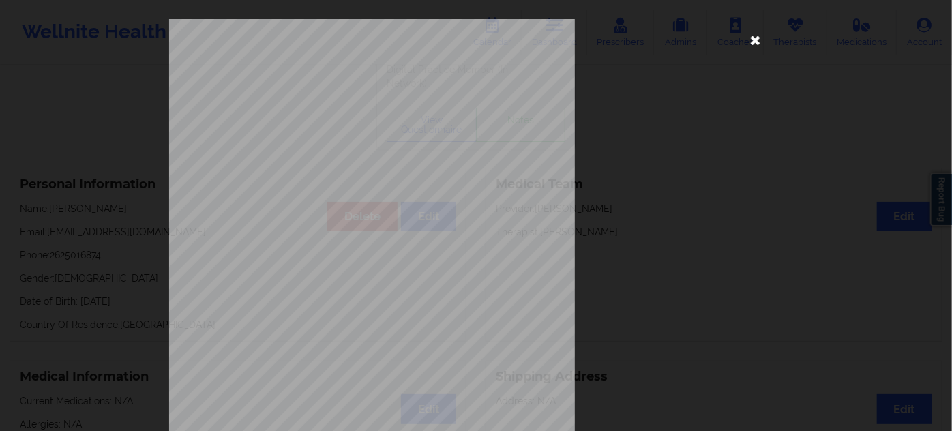
click at [756, 41] on icon at bounding box center [756, 40] width 22 height 22
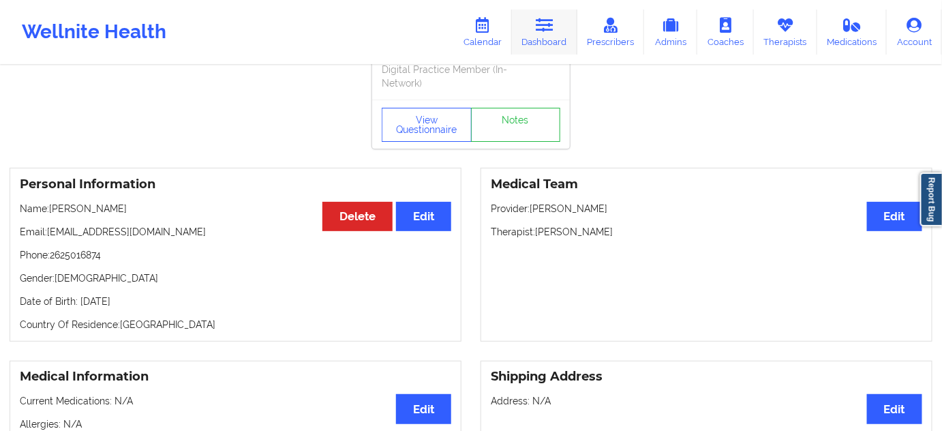
click at [548, 28] on icon at bounding box center [545, 25] width 18 height 15
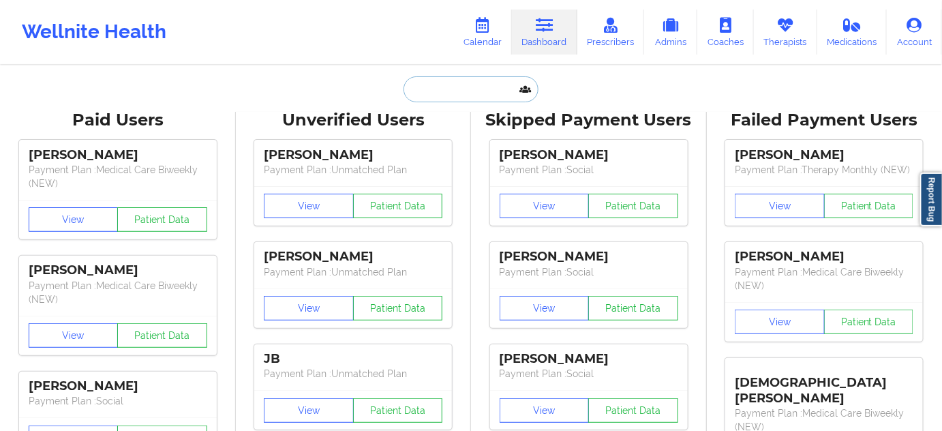
click at [474, 93] on input "text" at bounding box center [471, 89] width 135 height 26
paste input "[EMAIL_ADDRESS][DOMAIN_NAME]"
type input "[EMAIL_ADDRESS][DOMAIN_NAME]"
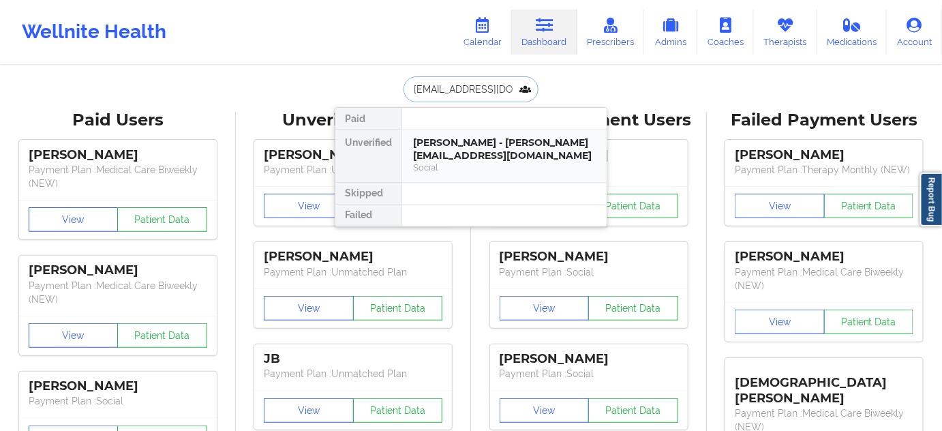
click at [460, 162] on div "Social" at bounding box center [504, 168] width 183 height 12
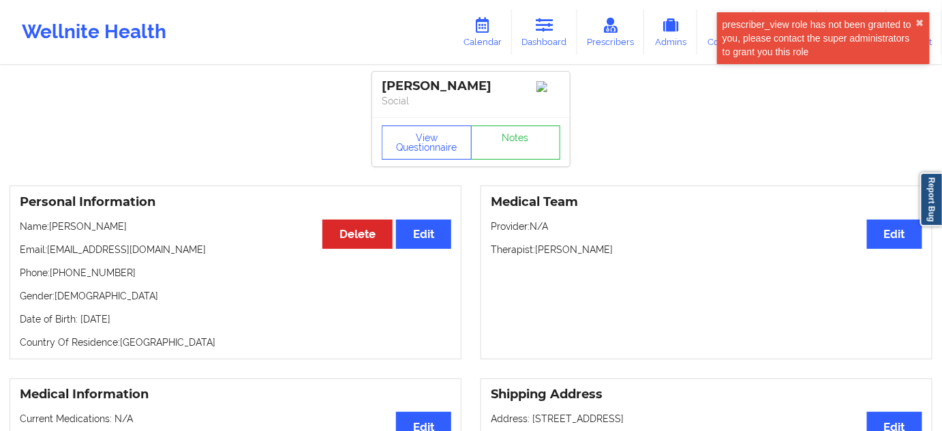
drag, startPoint x: 537, startPoint y: 255, endPoint x: 631, endPoint y: 258, distance: 94.8
click at [631, 256] on p "Therapist: [PERSON_NAME]" at bounding box center [707, 250] width 432 height 14
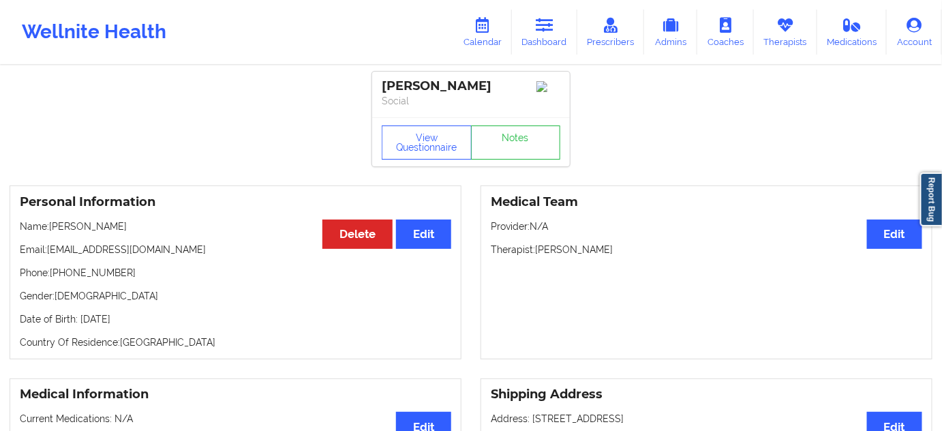
click at [601, 288] on div "Medical Team Edit Provider: N/A Therapist: [PERSON_NAME]" at bounding box center [707, 272] width 452 height 174
click at [619, 241] on div "Medical Team Edit Provider: N/A Therapist: [PERSON_NAME]" at bounding box center [707, 272] width 452 height 174
click at [595, 254] on p "Therapist: [PERSON_NAME]" at bounding box center [707, 250] width 432 height 14
click at [540, 32] on icon at bounding box center [545, 25] width 18 height 15
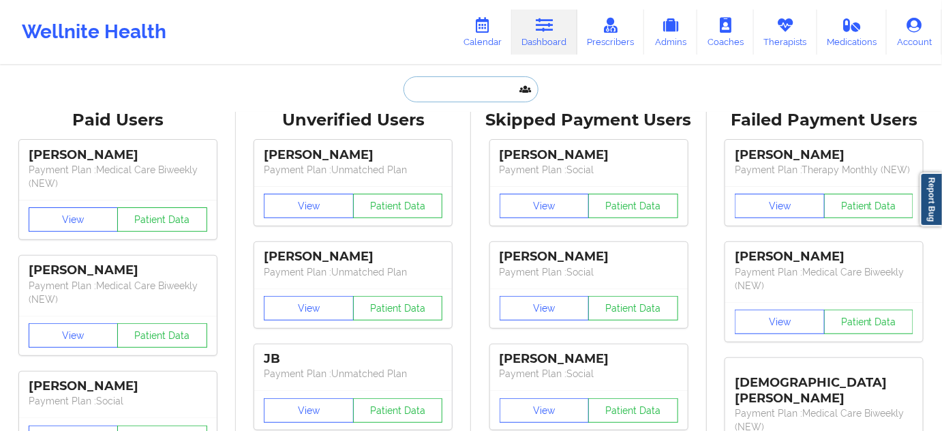
click at [455, 83] on input "text" at bounding box center [471, 89] width 135 height 26
paste input "[EMAIL_ADDRESS][DOMAIN_NAME]"
type input "[EMAIL_ADDRESS][DOMAIN_NAME]"
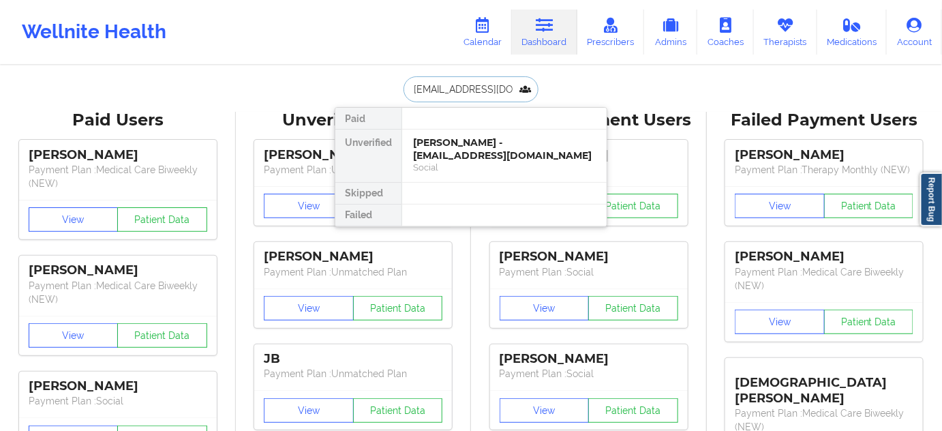
click at [446, 147] on div "[PERSON_NAME] - [EMAIL_ADDRESS][DOMAIN_NAME]" at bounding box center [504, 148] width 183 height 25
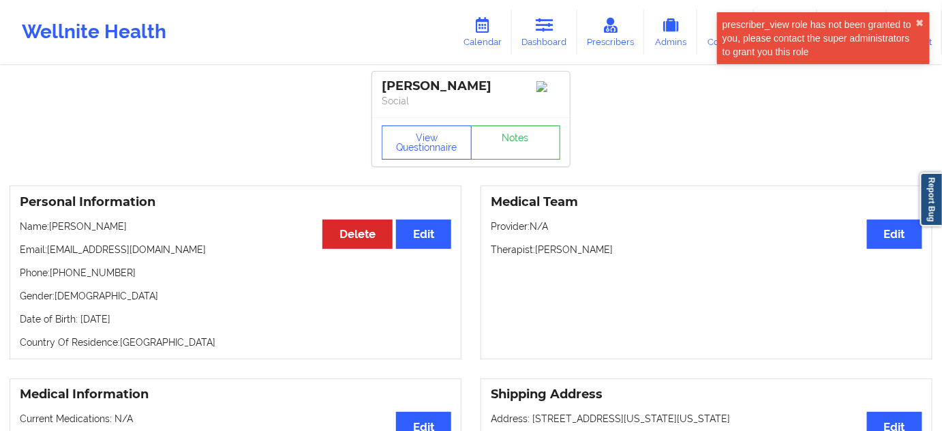
click at [450, 91] on div "[PERSON_NAME]" at bounding box center [471, 86] width 179 height 16
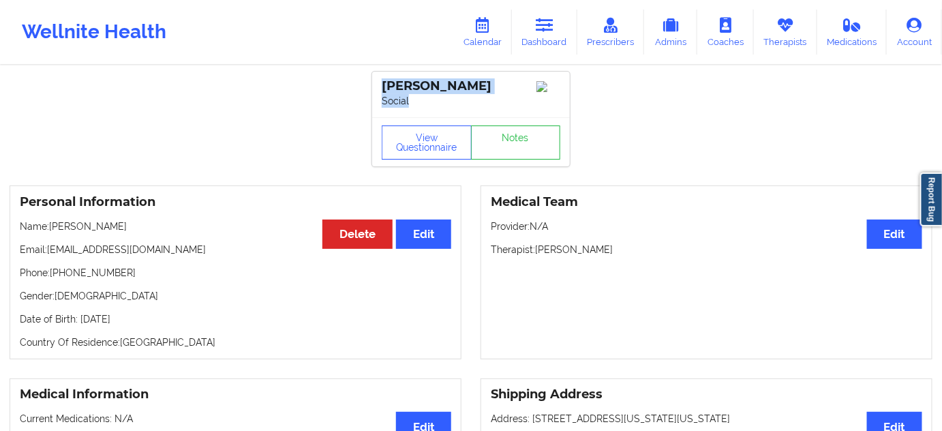
drag, startPoint x: 385, startPoint y: 85, endPoint x: 464, endPoint y: 89, distance: 79.2
click at [483, 100] on div "[PERSON_NAME] Social" at bounding box center [471, 95] width 198 height 46
click at [473, 113] on div "[PERSON_NAME] Social" at bounding box center [471, 95] width 198 height 46
click at [490, 74] on div "[PERSON_NAME] Social" at bounding box center [471, 95] width 198 height 46
drag, startPoint x: 484, startPoint y: 80, endPoint x: 379, endPoint y: 87, distance: 105.2
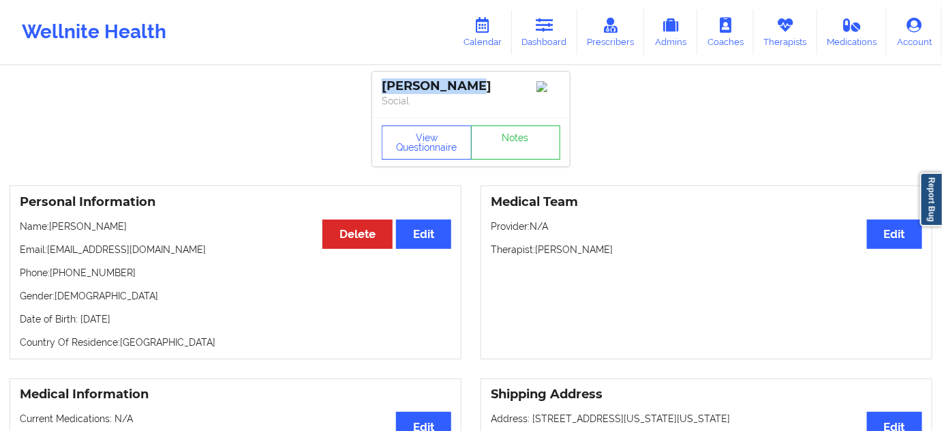
click at [379, 87] on div "[PERSON_NAME] Social" at bounding box center [471, 95] width 198 height 46
drag, startPoint x: 538, startPoint y: 256, endPoint x: 623, endPoint y: 259, distance: 85.3
click at [617, 256] on p "Therapist: [PERSON_NAME]" at bounding box center [707, 250] width 432 height 14
click at [509, 150] on link "Notes" at bounding box center [516, 142] width 90 height 34
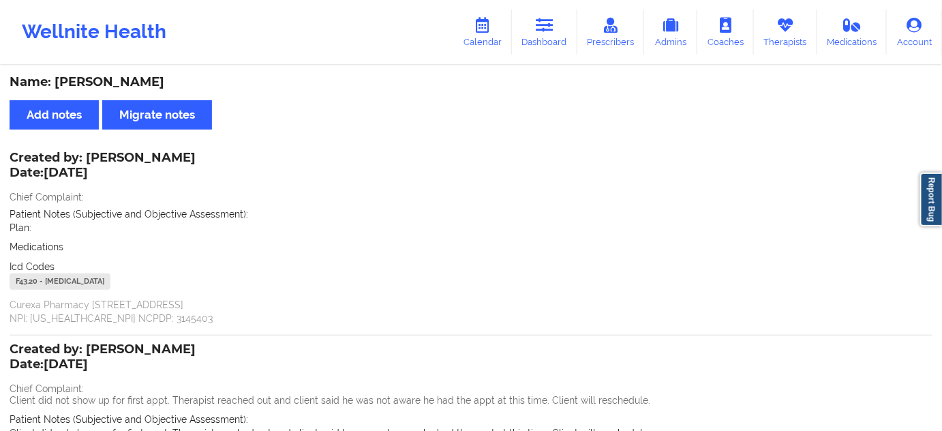
click at [30, 278] on div "F43.20 - [MEDICAL_DATA]" at bounding box center [60, 281] width 101 height 16
